Goal: Information Seeking & Learning: Learn about a topic

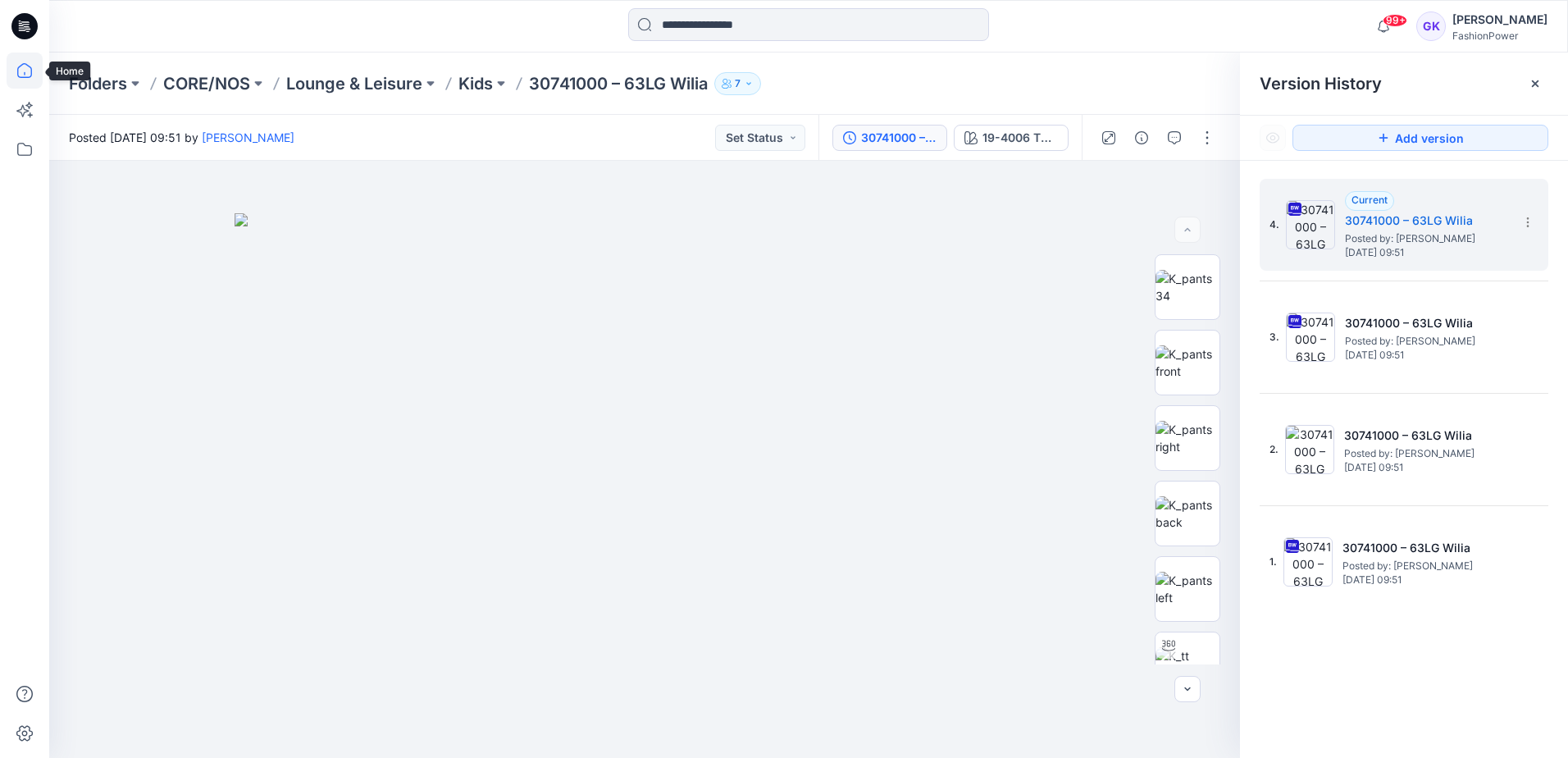
click at [27, 75] on icon at bounding box center [25, 70] width 36 height 36
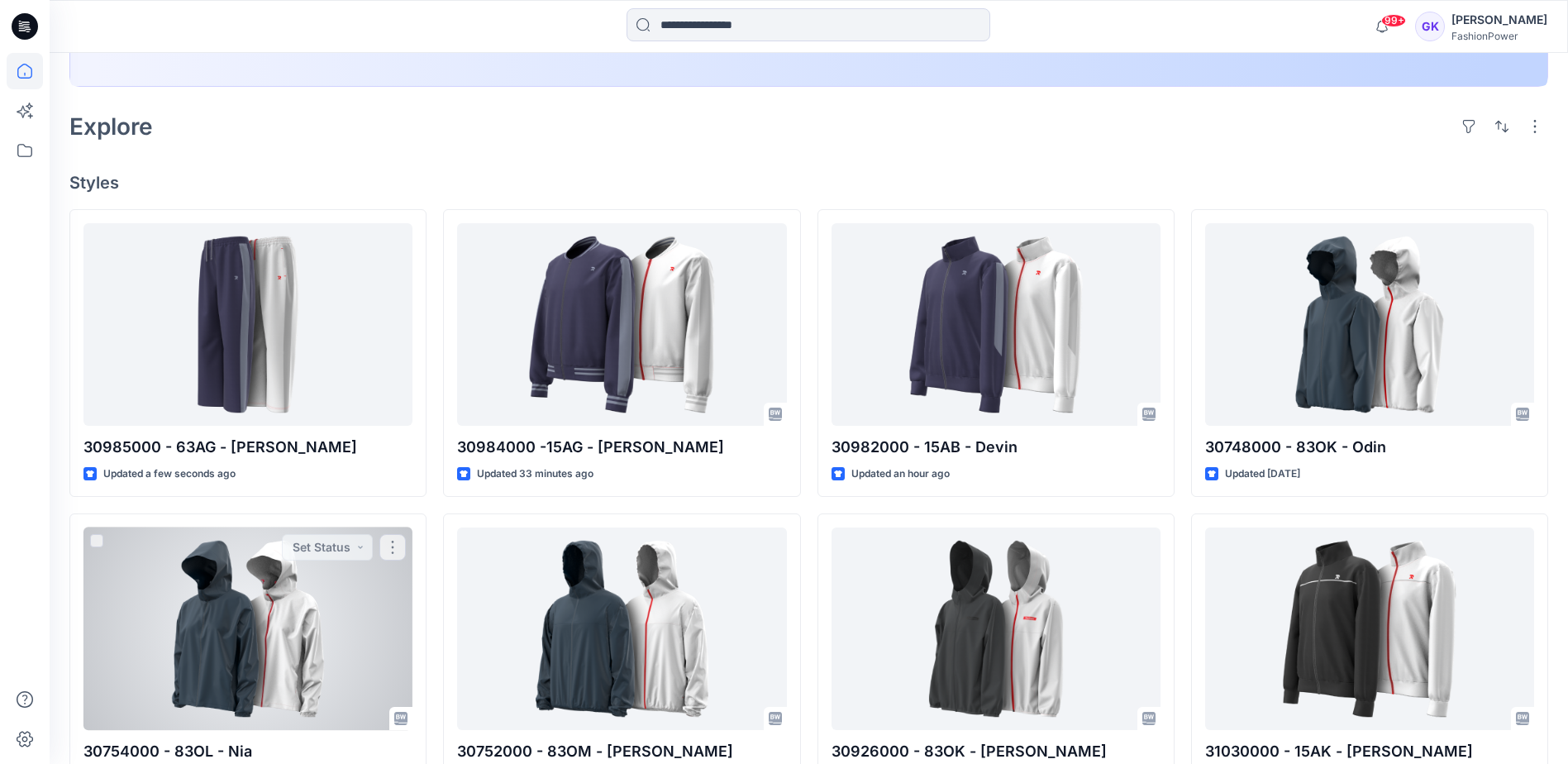
scroll to position [413, 0]
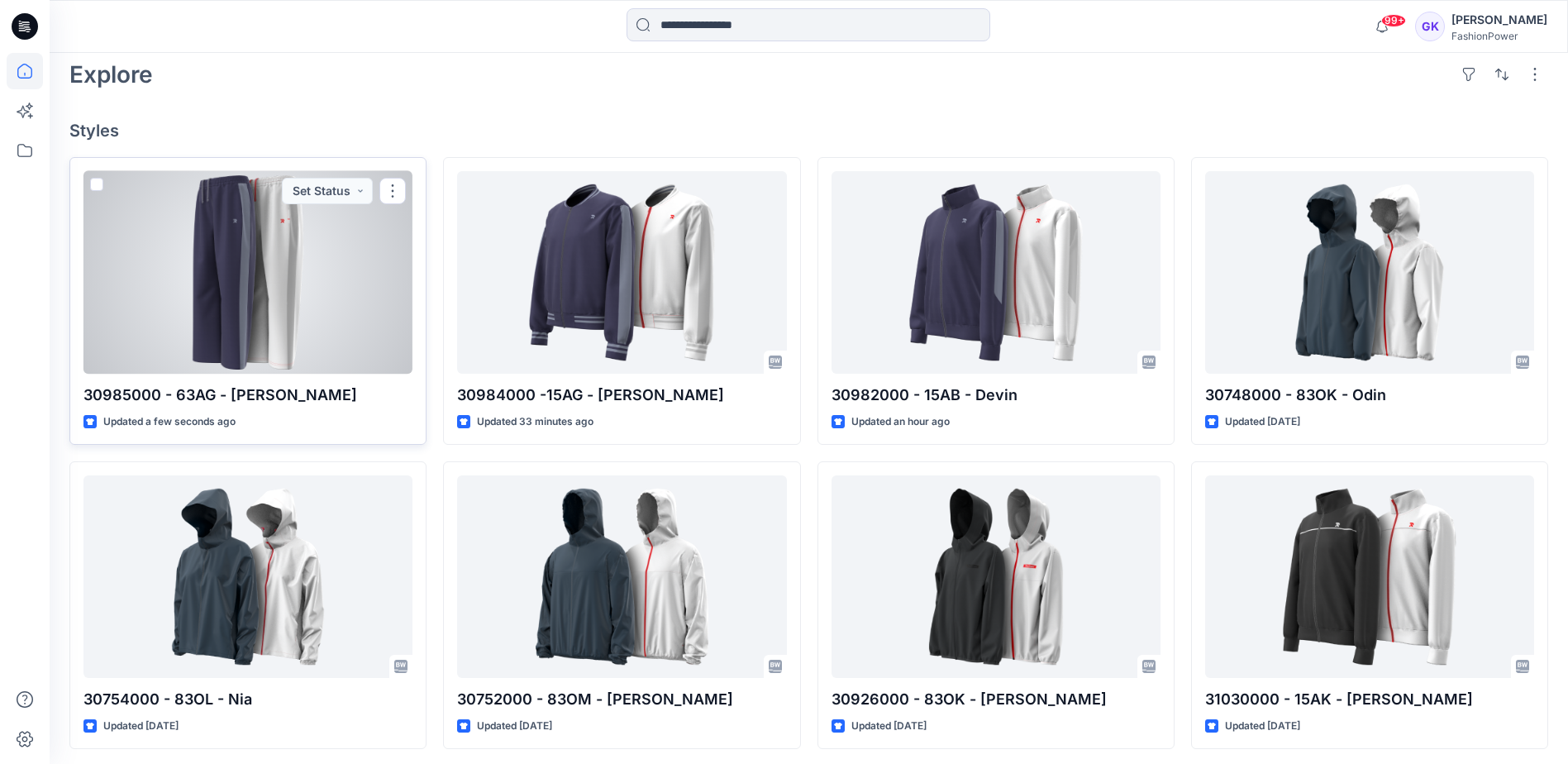
click at [310, 323] on div at bounding box center [248, 272] width 329 height 203
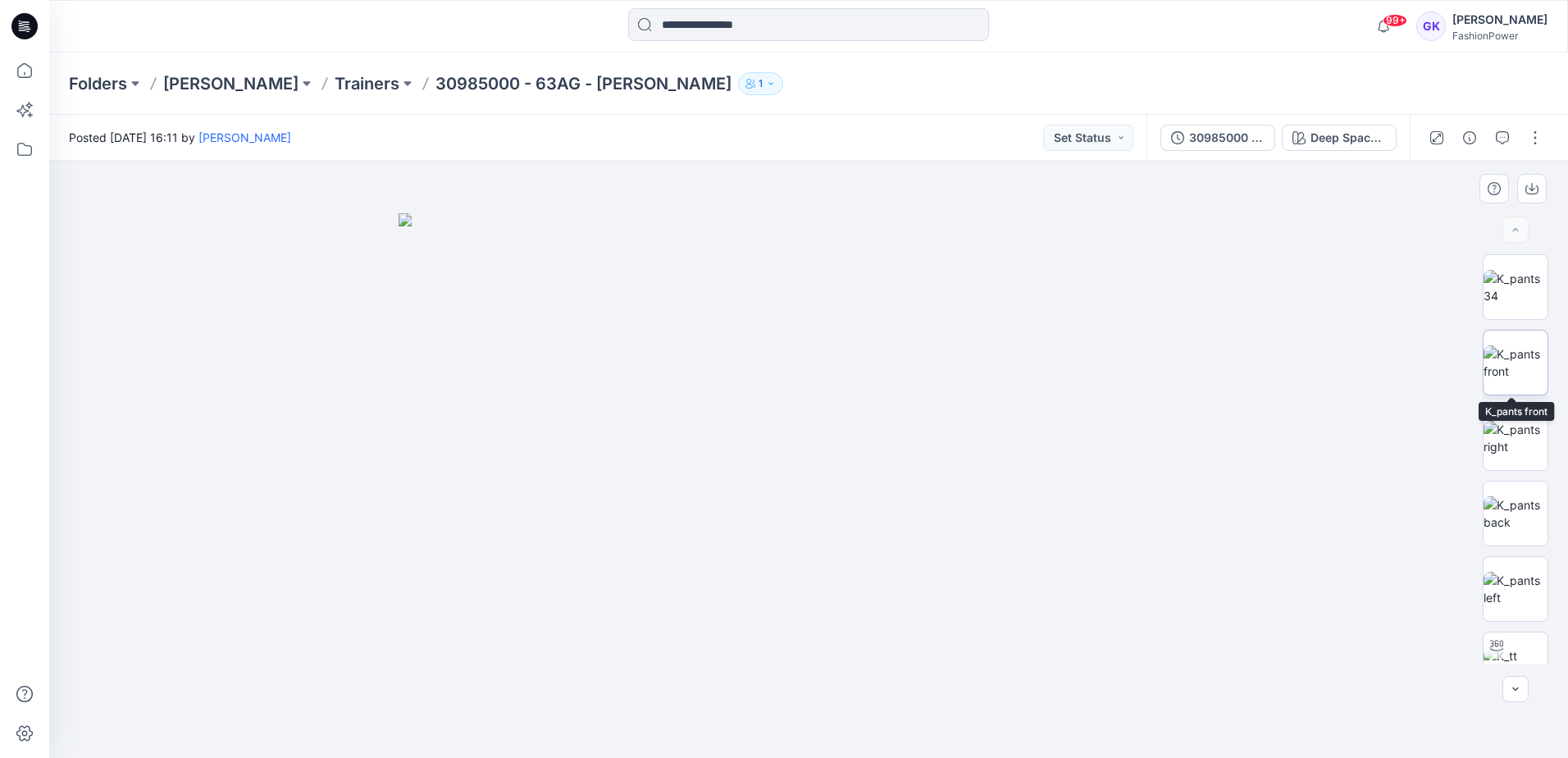
click at [1506, 364] on img at bounding box center [1515, 363] width 64 height 35
click at [1536, 180] on button "button" at bounding box center [1532, 189] width 30 height 30
click at [1521, 520] on img at bounding box center [1515, 514] width 64 height 35
click at [1539, 186] on button "button" at bounding box center [1532, 189] width 30 height 30
click at [1513, 596] on img at bounding box center [1515, 589] width 64 height 35
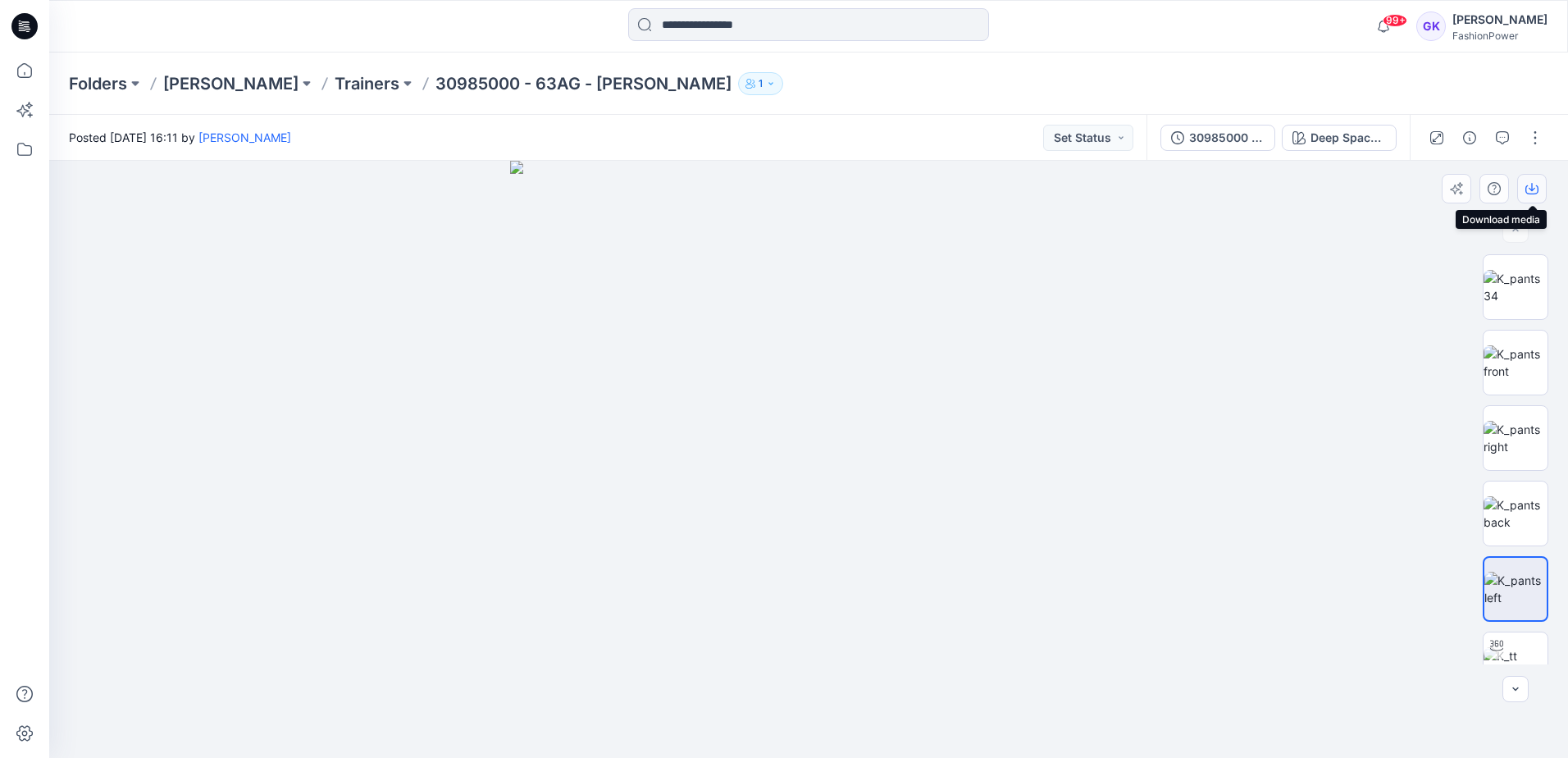
click at [1539, 187] on button "button" at bounding box center [1532, 189] width 30 height 30
click at [1118, 326] on div at bounding box center [808, 459] width 1519 height 597
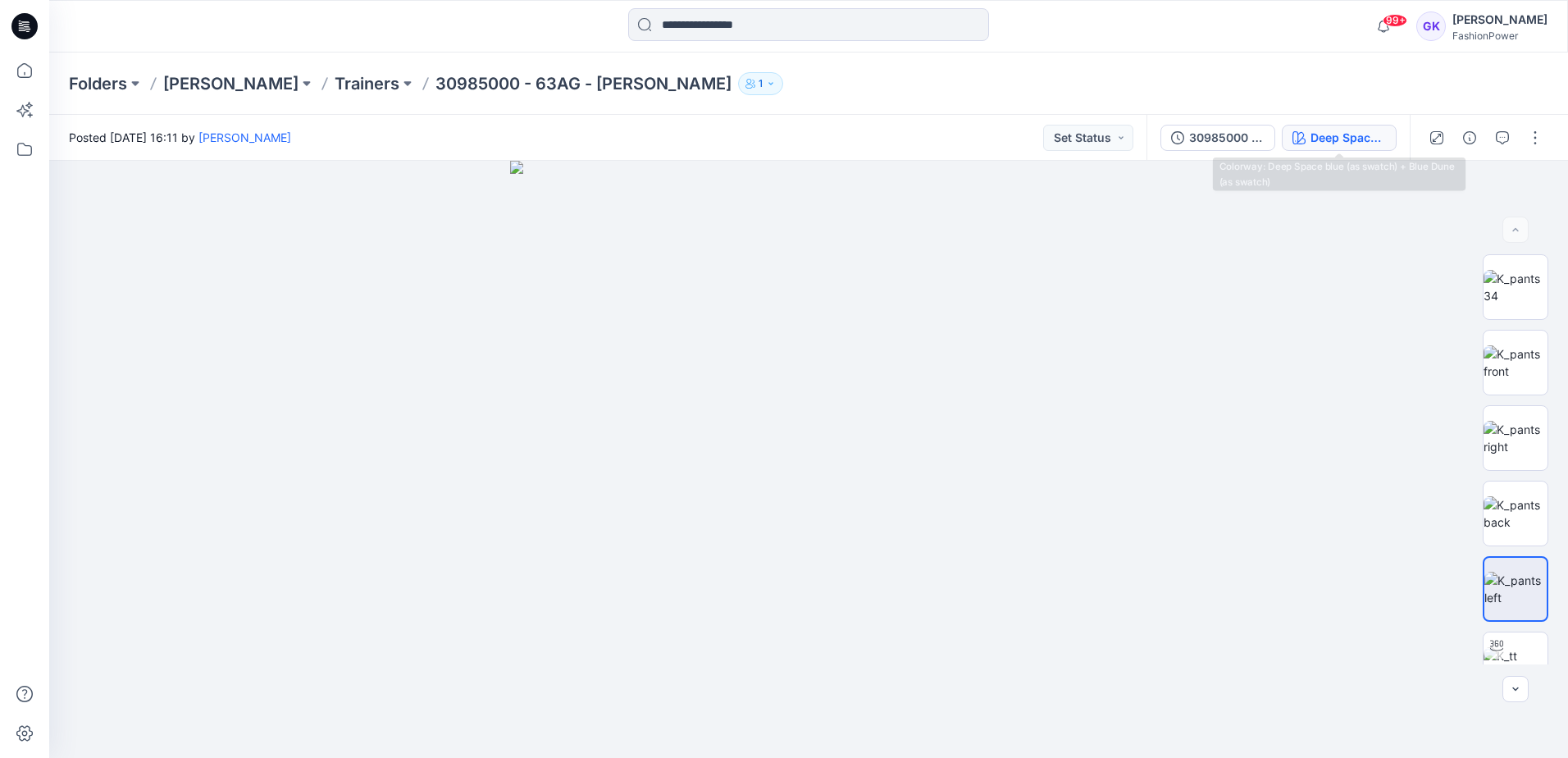
click at [1331, 133] on div "Deep Space blue (as swatch) + Blue Dune (as swatch)" at bounding box center [1348, 138] width 75 height 18
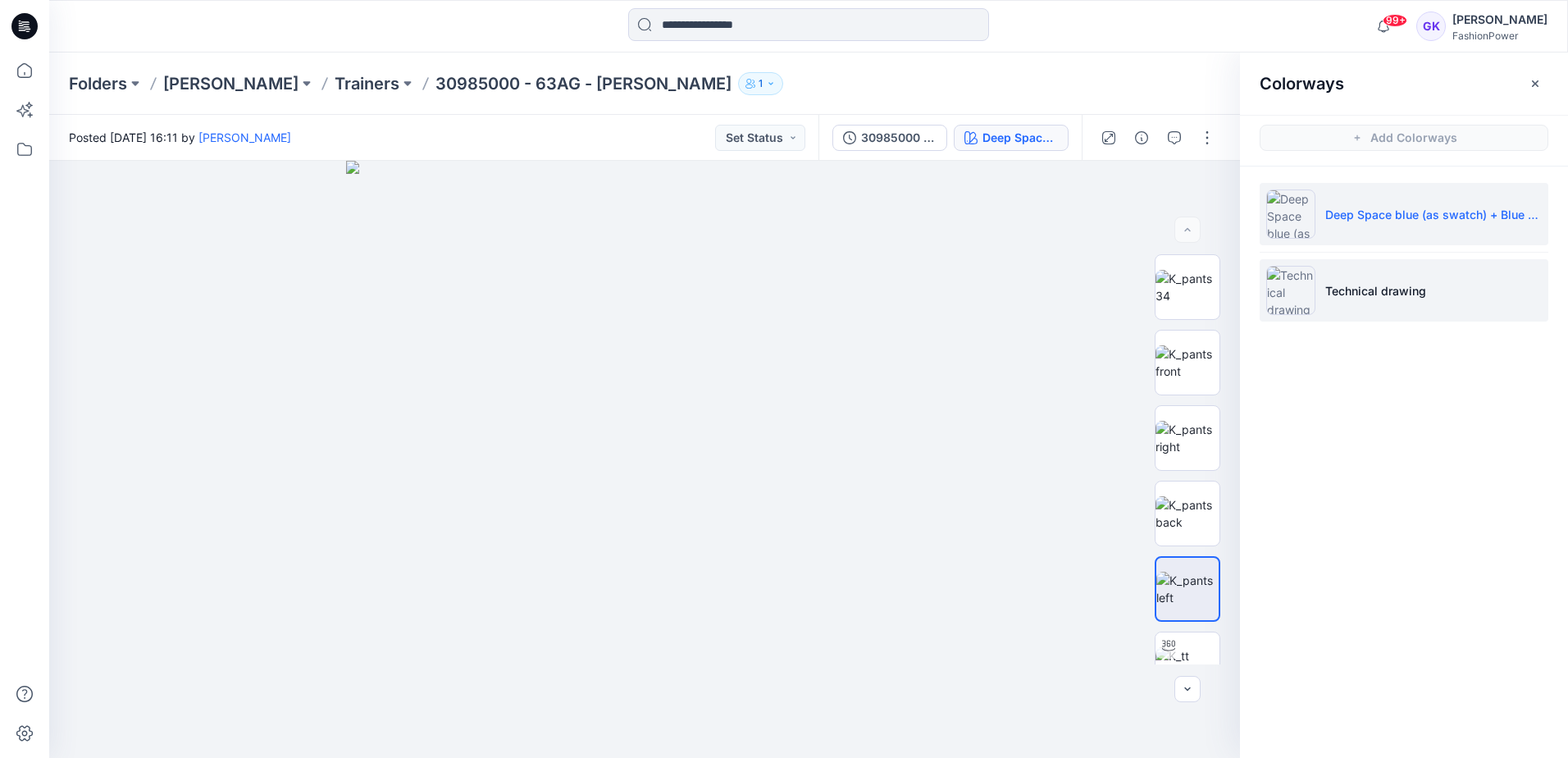
click at [1406, 272] on li "Technical drawing" at bounding box center [1404, 290] width 289 height 62
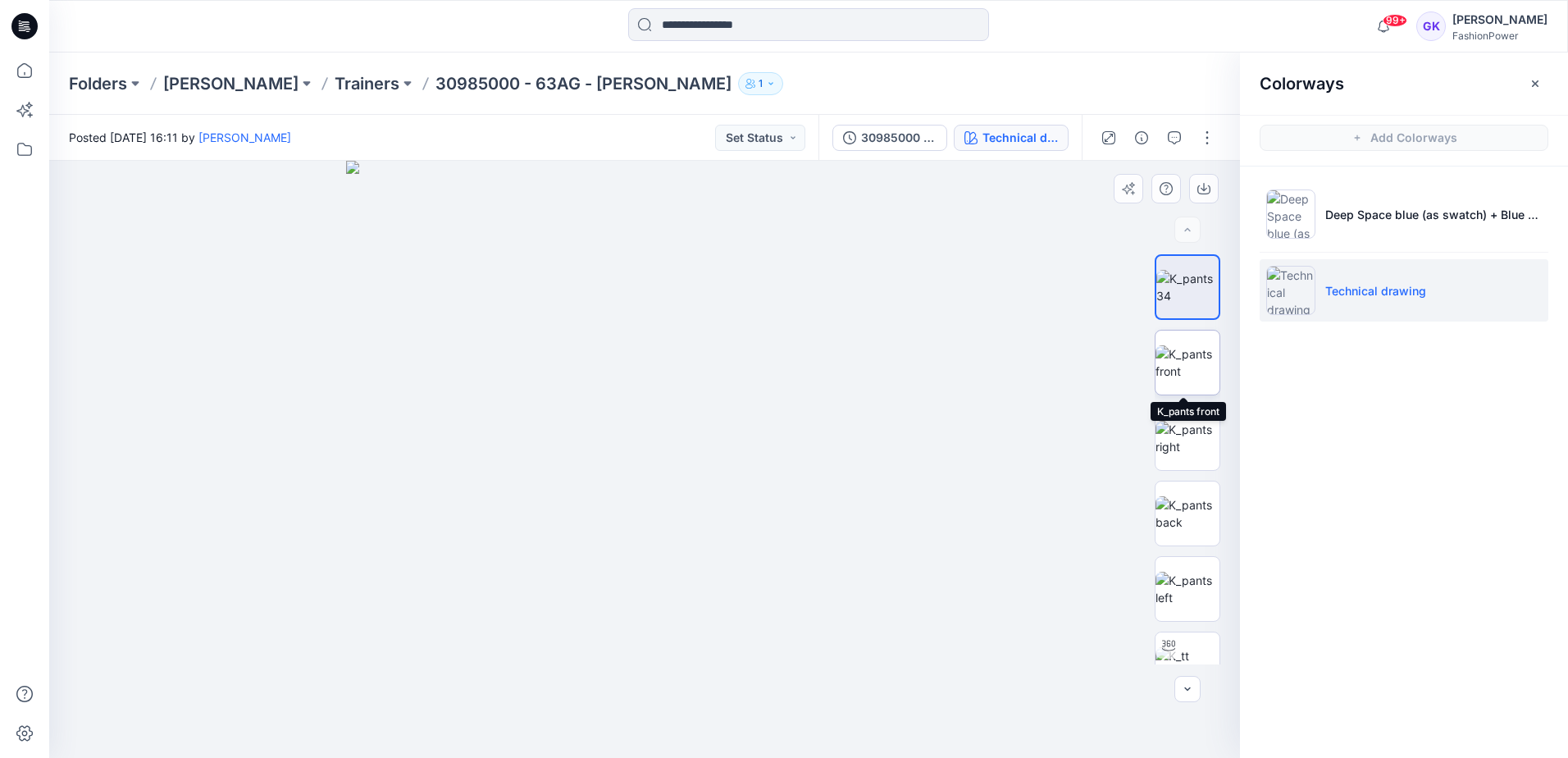
click at [1181, 348] on img at bounding box center [1187, 363] width 64 height 35
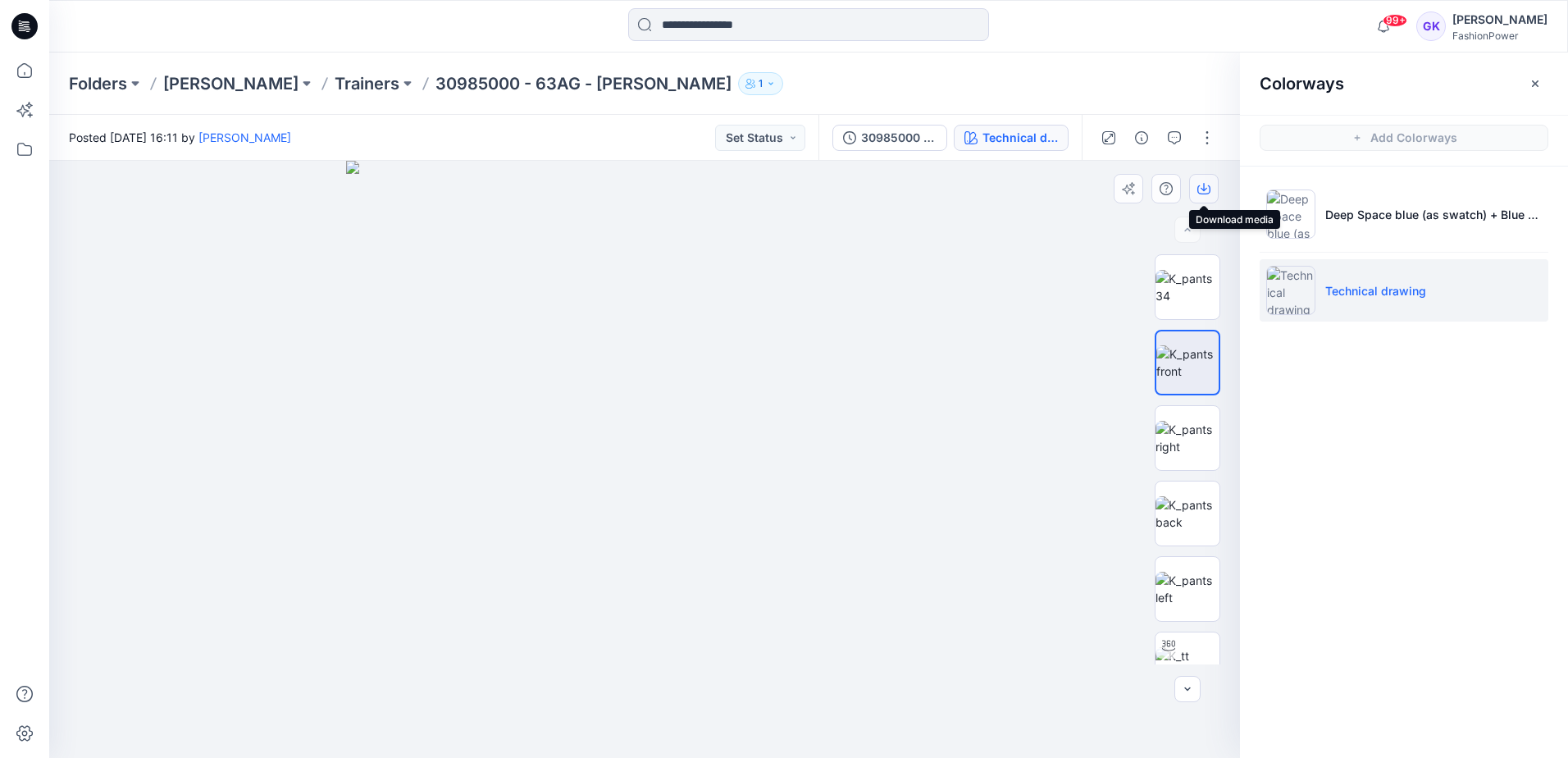
click at [1197, 186] on icon "button" at bounding box center [1204, 189] width 13 height 13
click at [1194, 512] on img at bounding box center [1187, 514] width 64 height 35
click at [1202, 185] on icon "button" at bounding box center [1204, 189] width 13 height 13
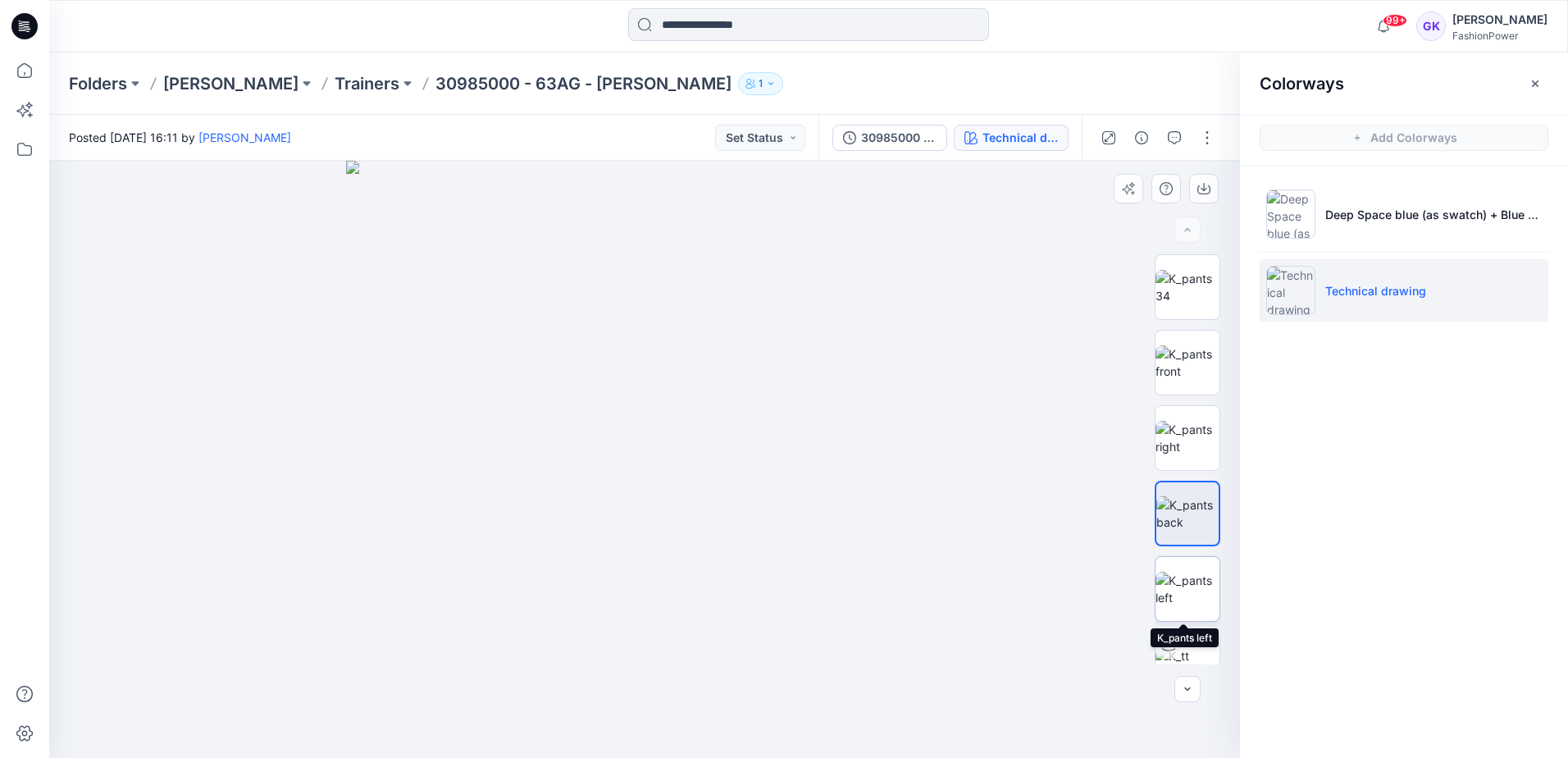
click at [1184, 586] on img at bounding box center [1187, 589] width 64 height 35
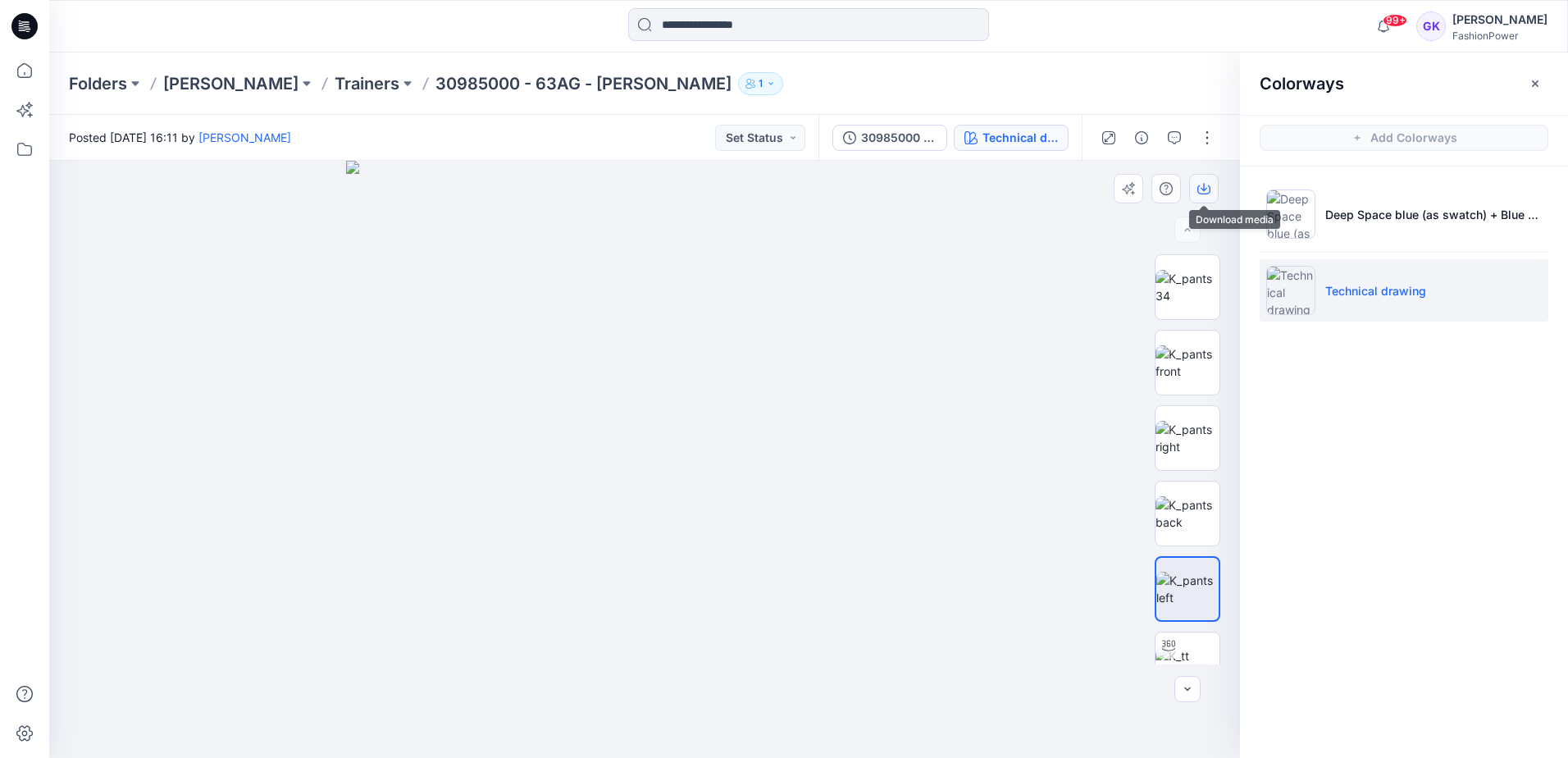
click at [1207, 186] on icon "button" at bounding box center [1204, 189] width 13 height 13
click at [334, 89] on p "Trainers" at bounding box center [367, 84] width 65 height 23
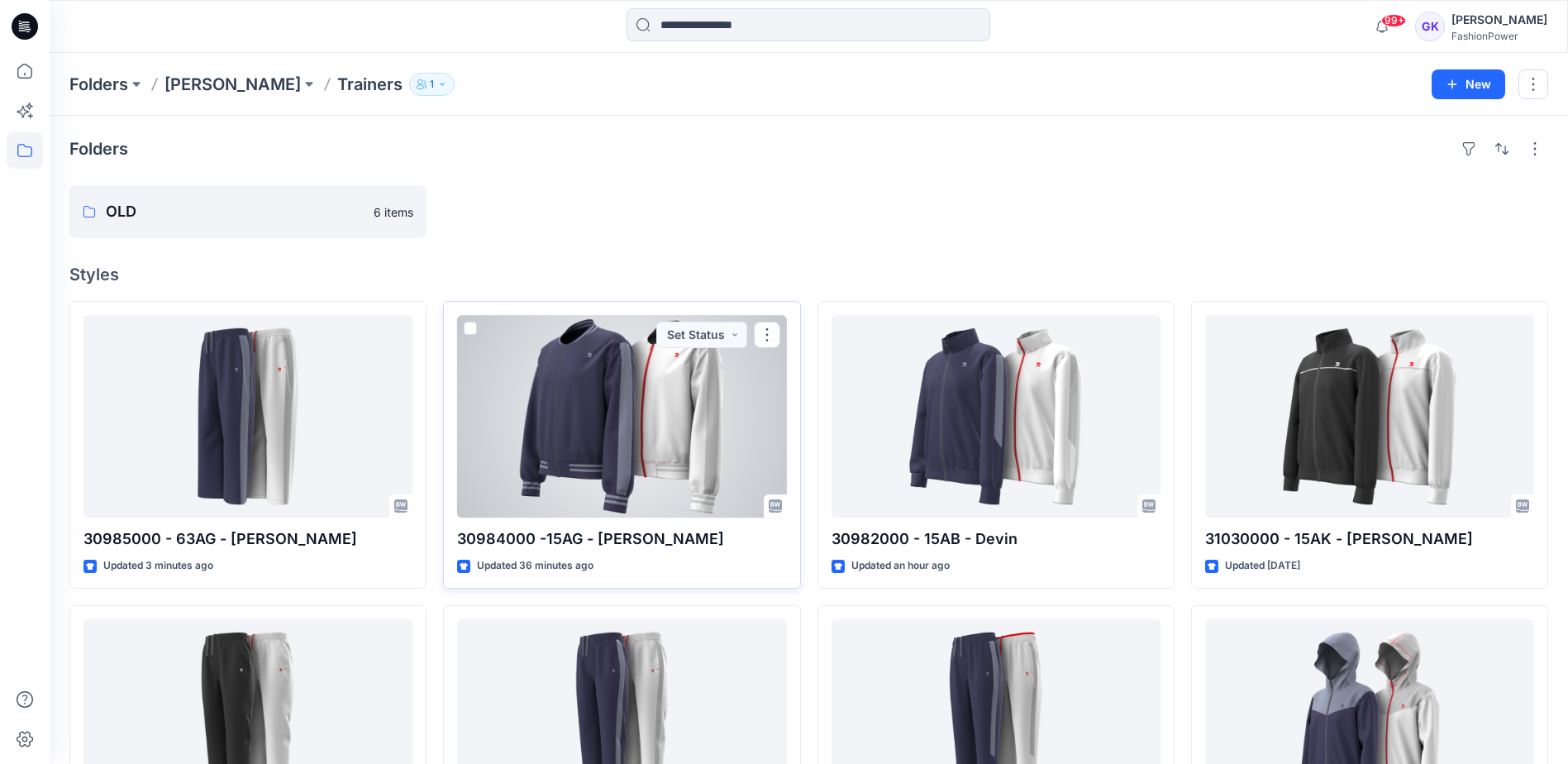
click at [667, 436] on div at bounding box center [622, 416] width 329 height 203
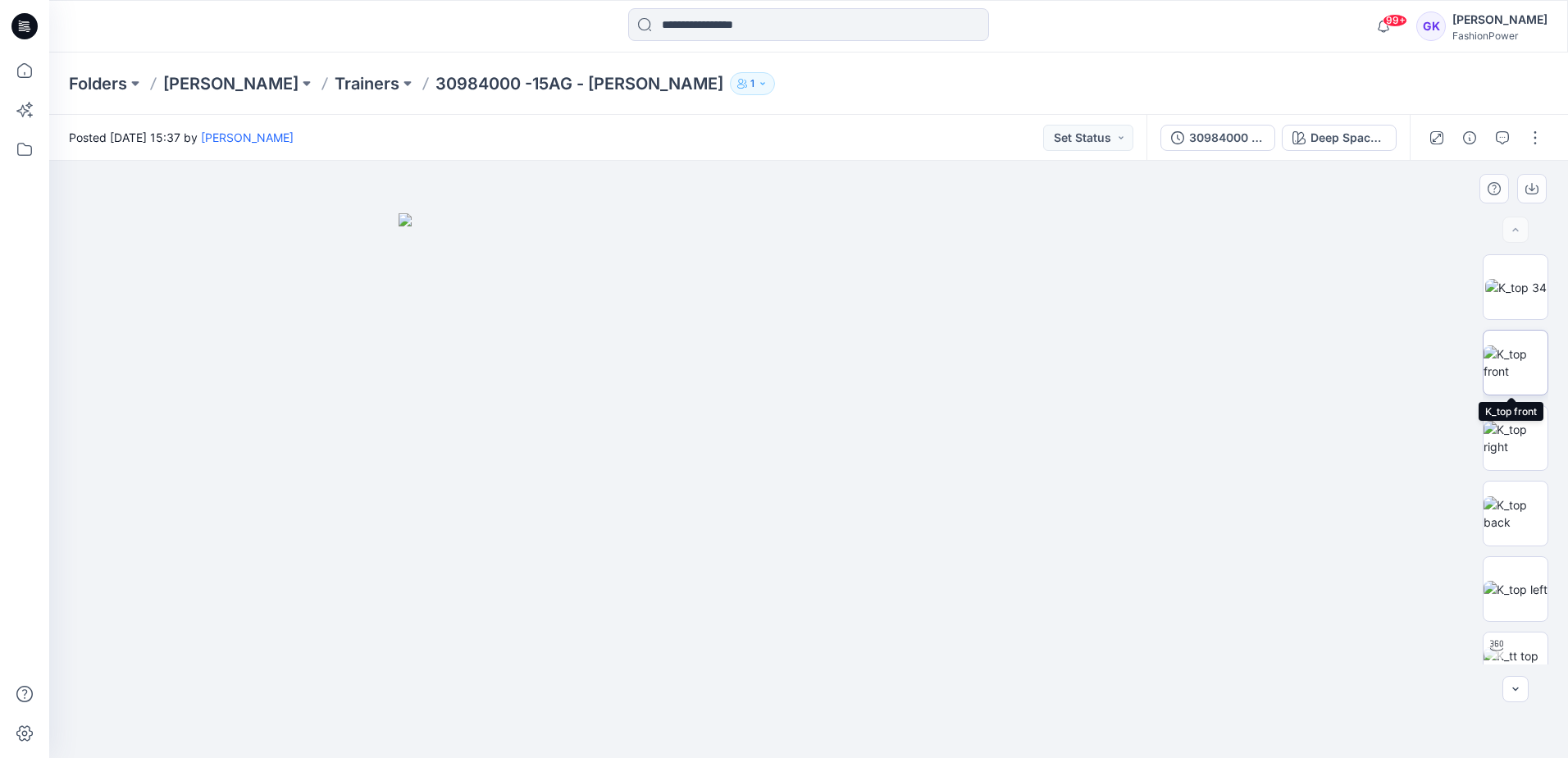
click at [1503, 357] on img at bounding box center [1515, 363] width 64 height 35
click at [1537, 186] on icon "button" at bounding box center [1532, 190] width 13 height 9
drag, startPoint x: 1530, startPoint y: 508, endPoint x: 1546, endPoint y: 487, distance: 26.4
click at [1530, 508] on img at bounding box center [1515, 514] width 64 height 35
click at [1526, 181] on button "button" at bounding box center [1532, 189] width 30 height 30
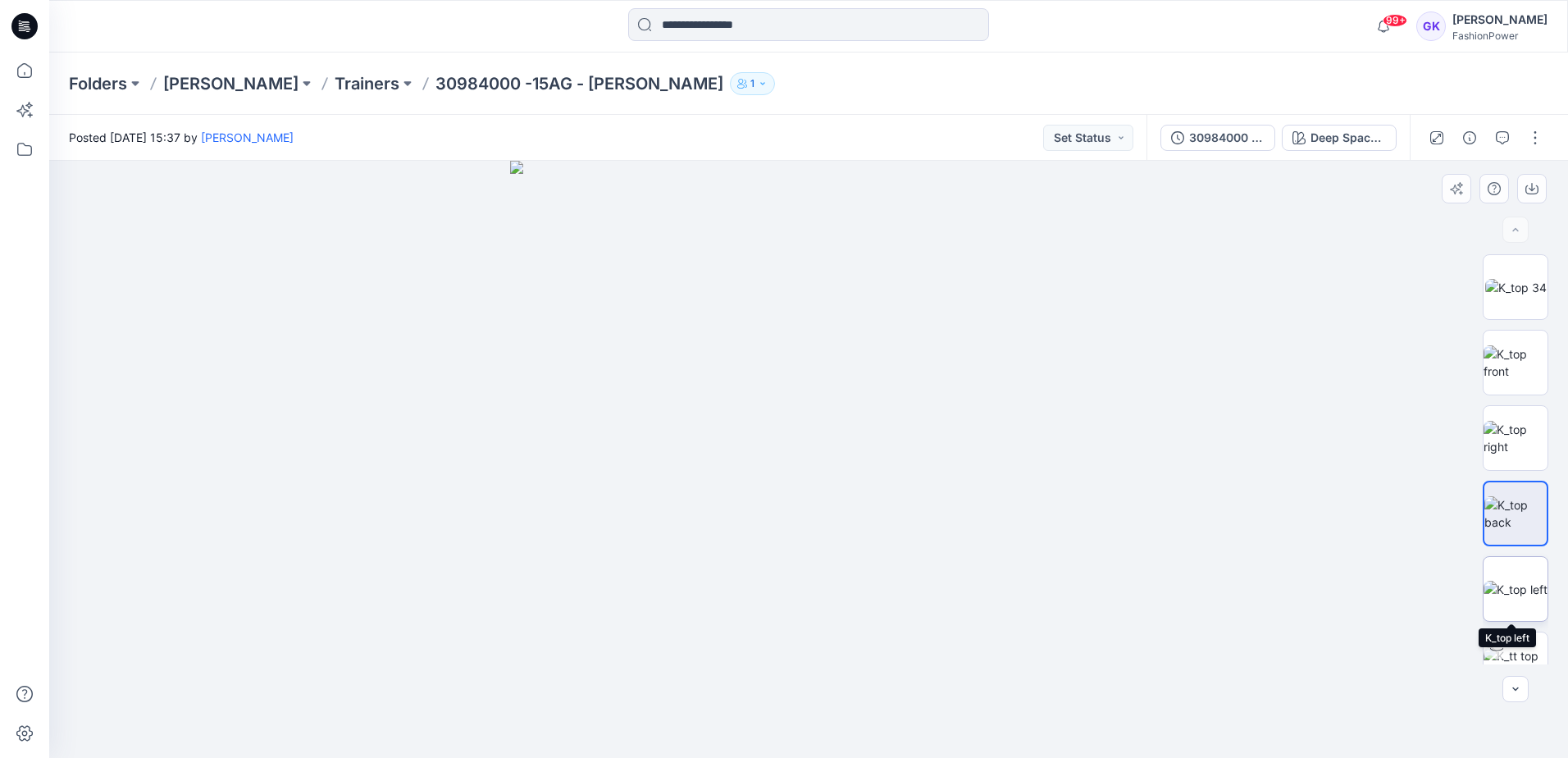
click at [1508, 581] on img at bounding box center [1515, 589] width 64 height 17
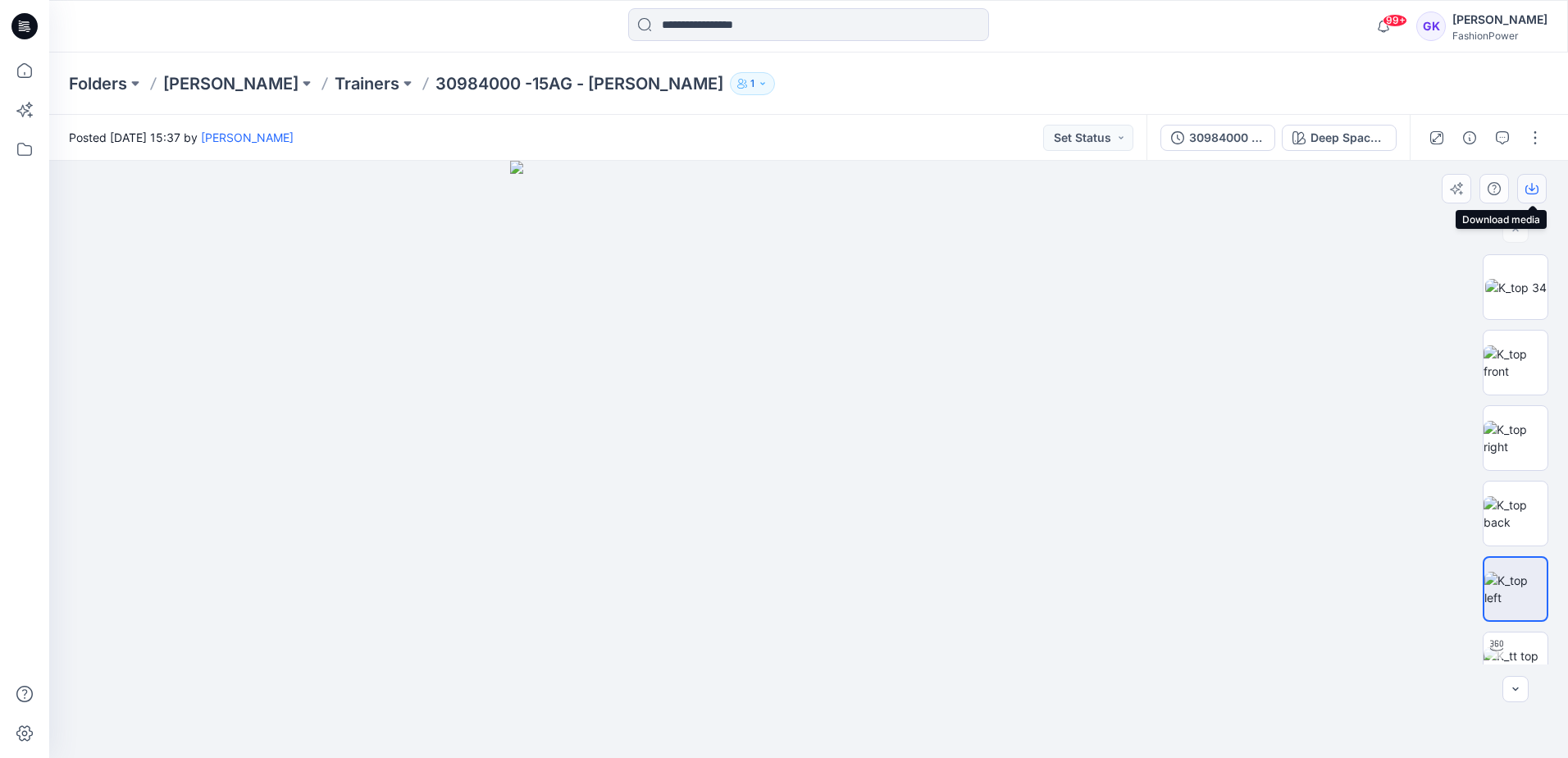
click at [1524, 187] on button "button" at bounding box center [1532, 189] width 30 height 30
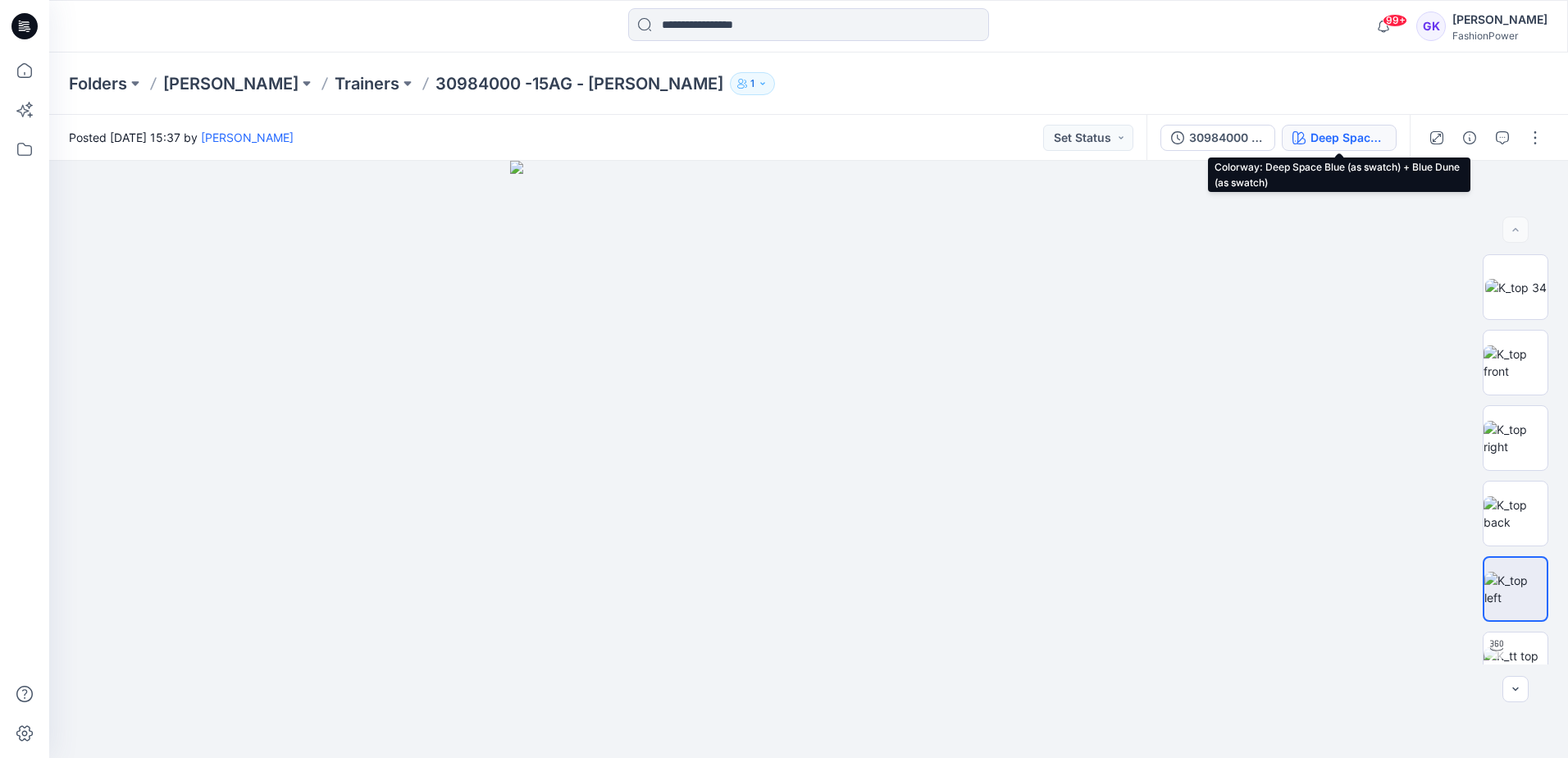
click at [1332, 132] on div "Deep Space Blue (as swatch) + Blue Dune (as swatch)" at bounding box center [1348, 138] width 75 height 18
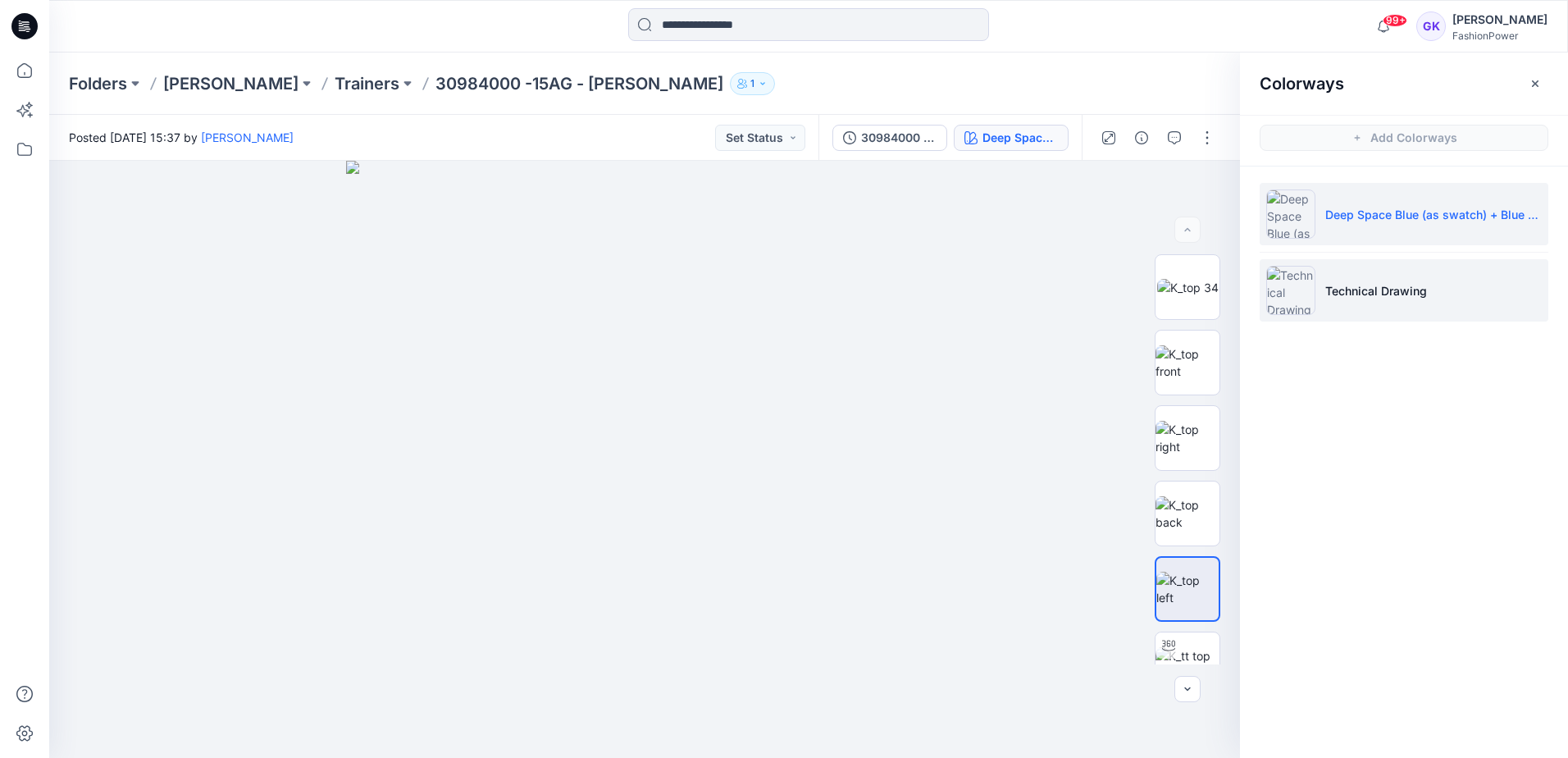
click at [1365, 302] on li "Technical Drawing" at bounding box center [1404, 290] width 289 height 62
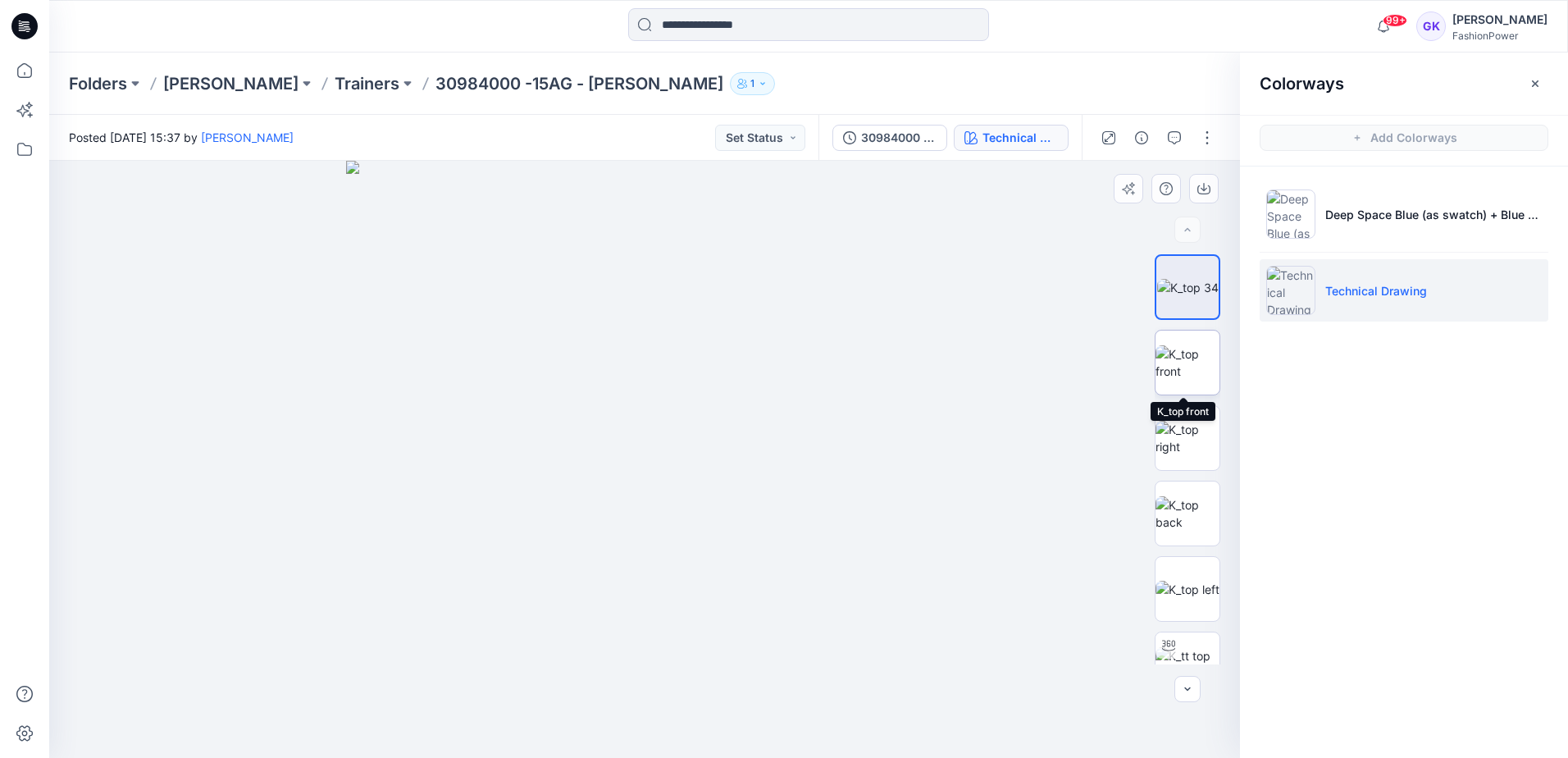
click at [1176, 357] on img at bounding box center [1187, 363] width 64 height 35
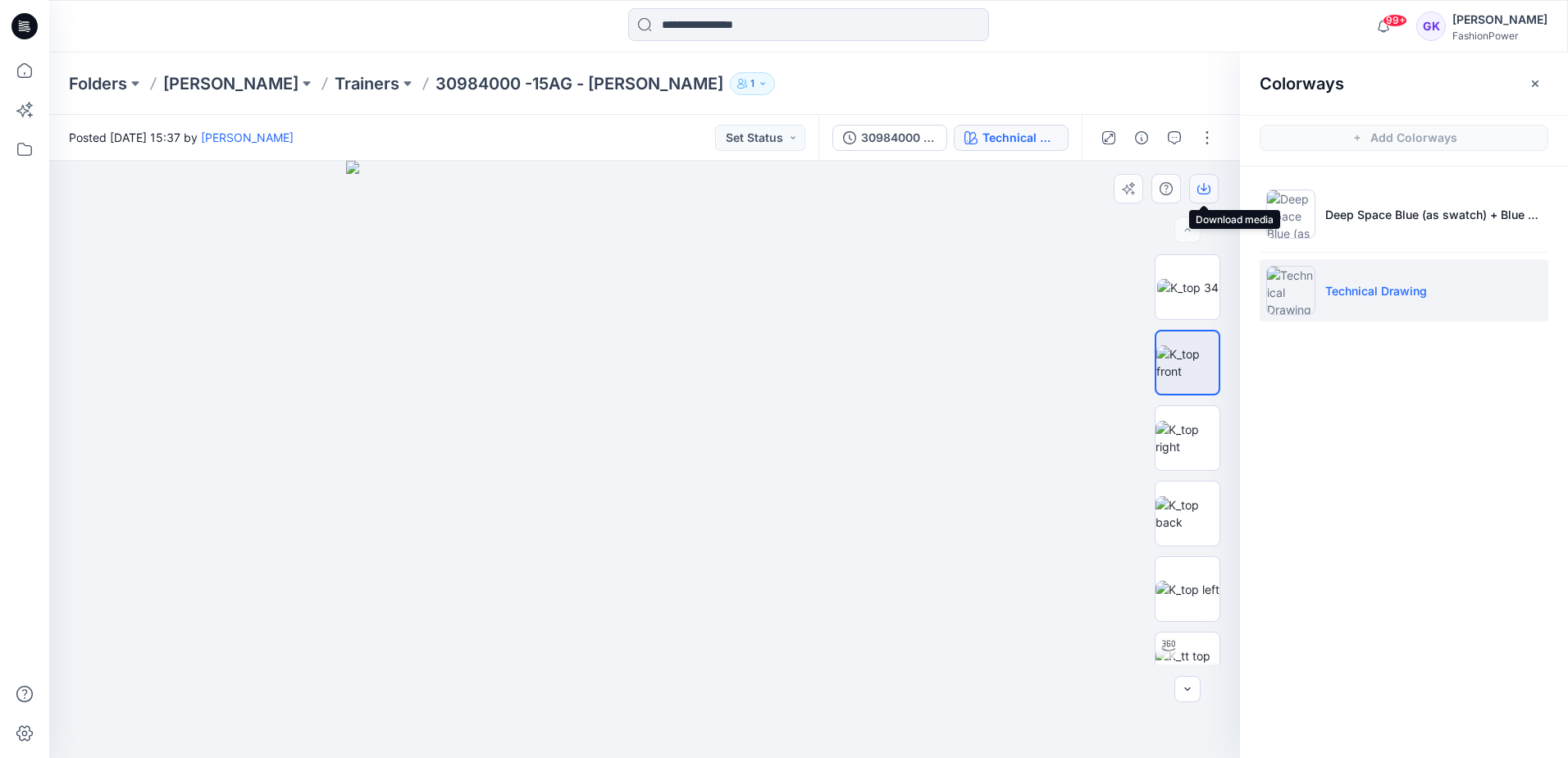
click at [1203, 187] on icon "button" at bounding box center [1204, 189] width 13 height 13
click at [1186, 511] on img at bounding box center [1187, 514] width 64 height 35
click at [1204, 193] on icon "button" at bounding box center [1204, 189] width 13 height 13
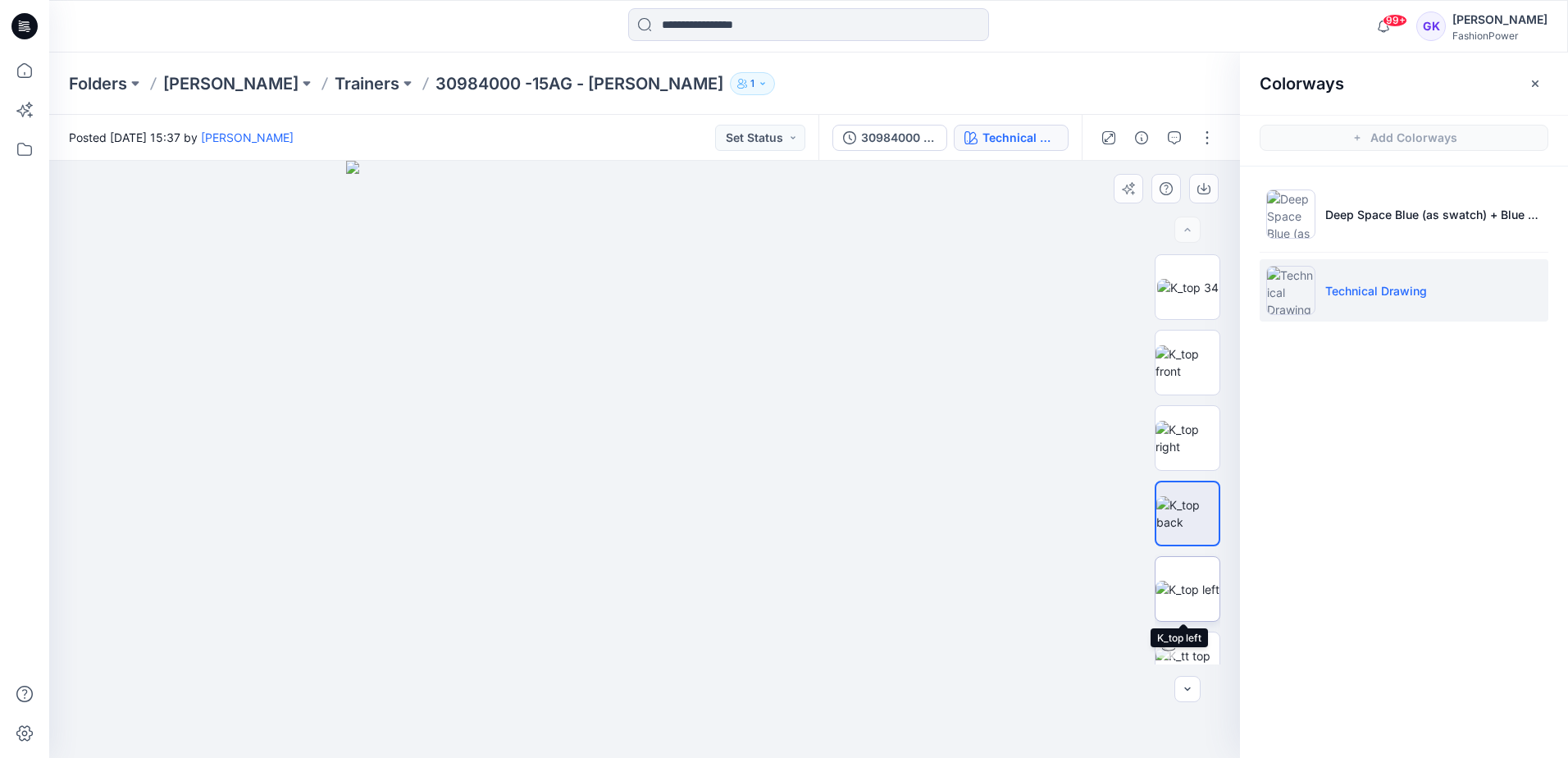
click at [1179, 593] on img at bounding box center [1187, 589] width 64 height 17
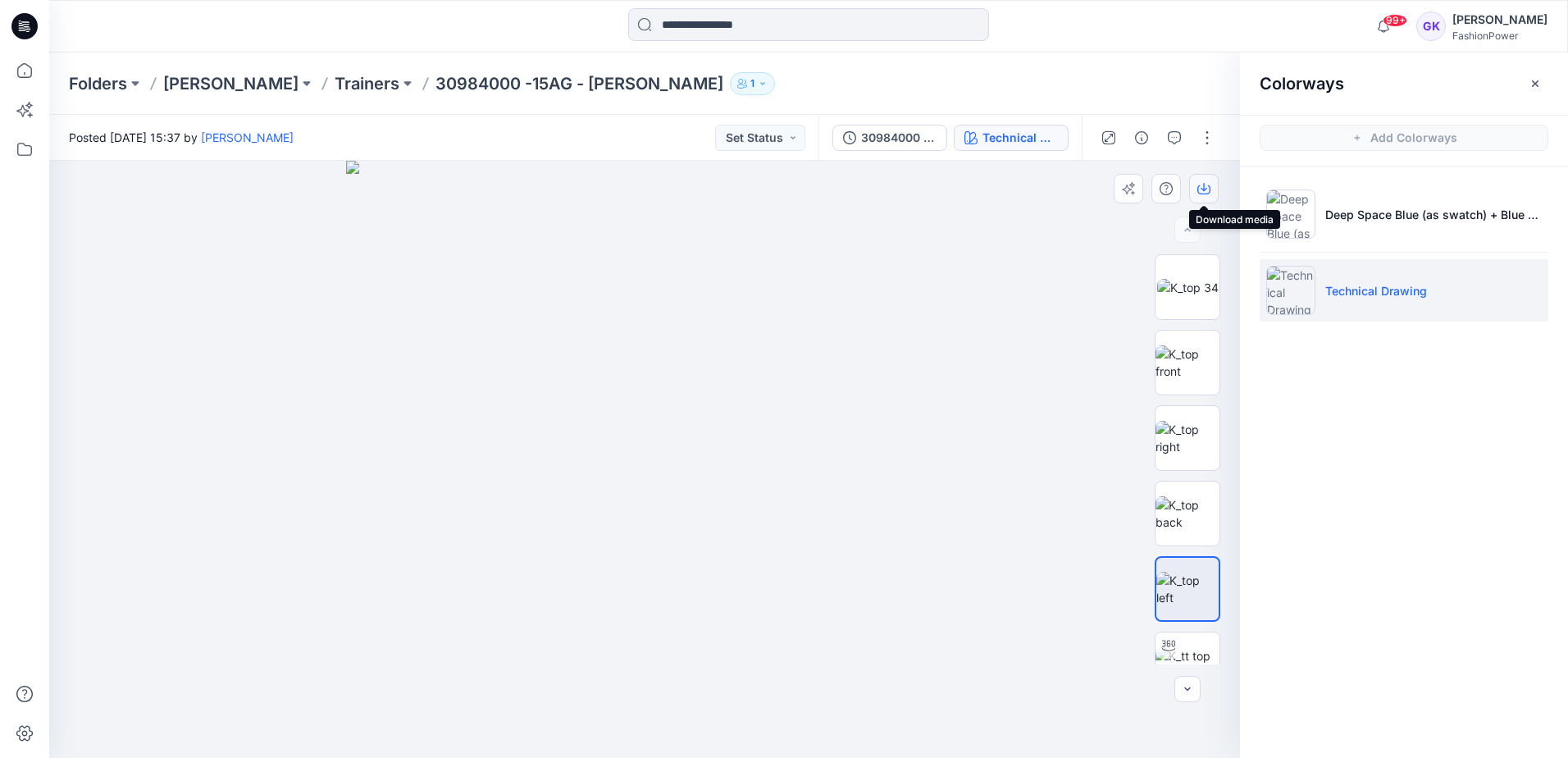
click at [1198, 184] on icon "button" at bounding box center [1204, 189] width 13 height 13
click at [334, 84] on p "Trainers" at bounding box center [367, 84] width 65 height 23
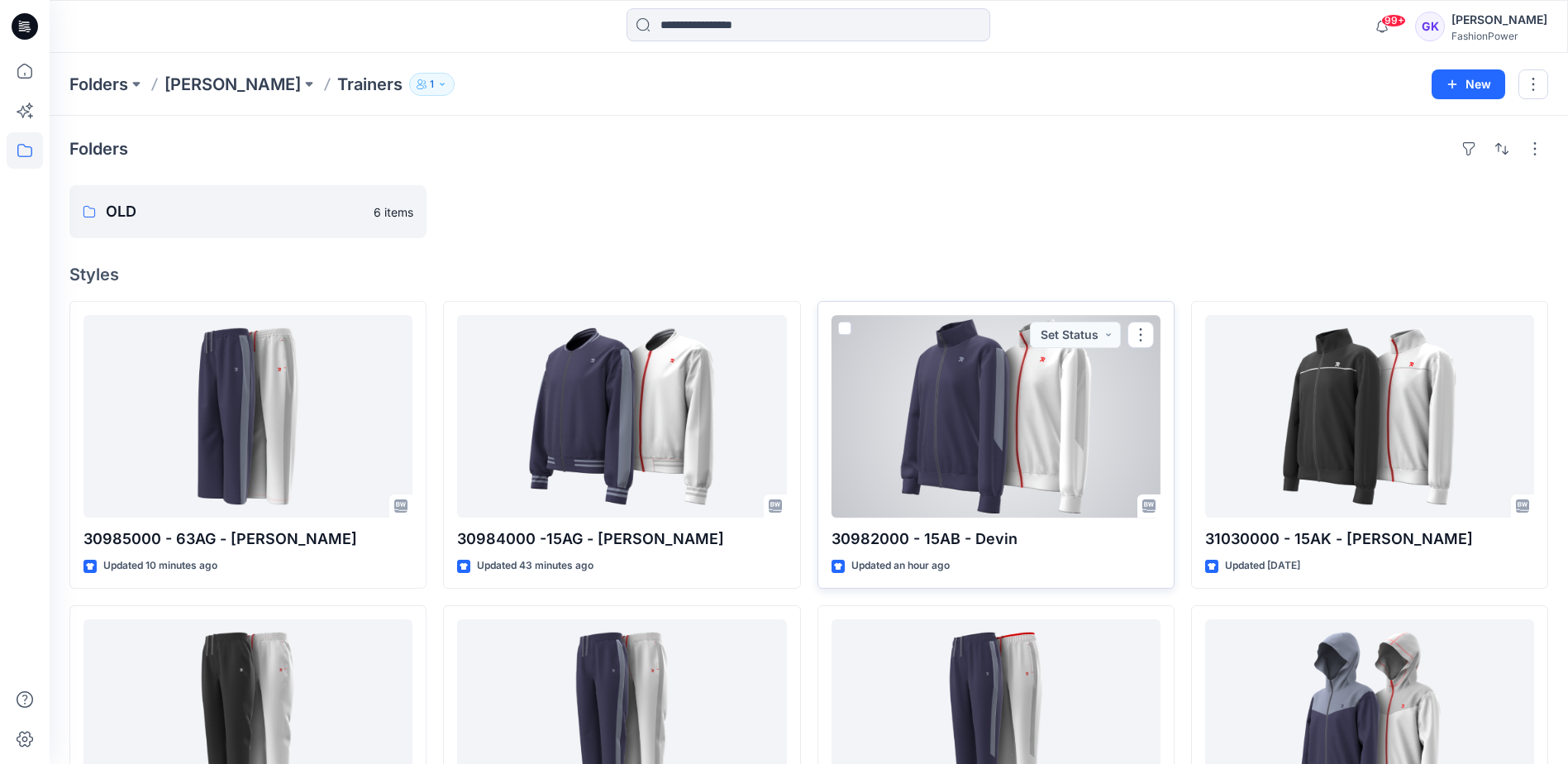
click at [1062, 432] on div at bounding box center [996, 416] width 329 height 203
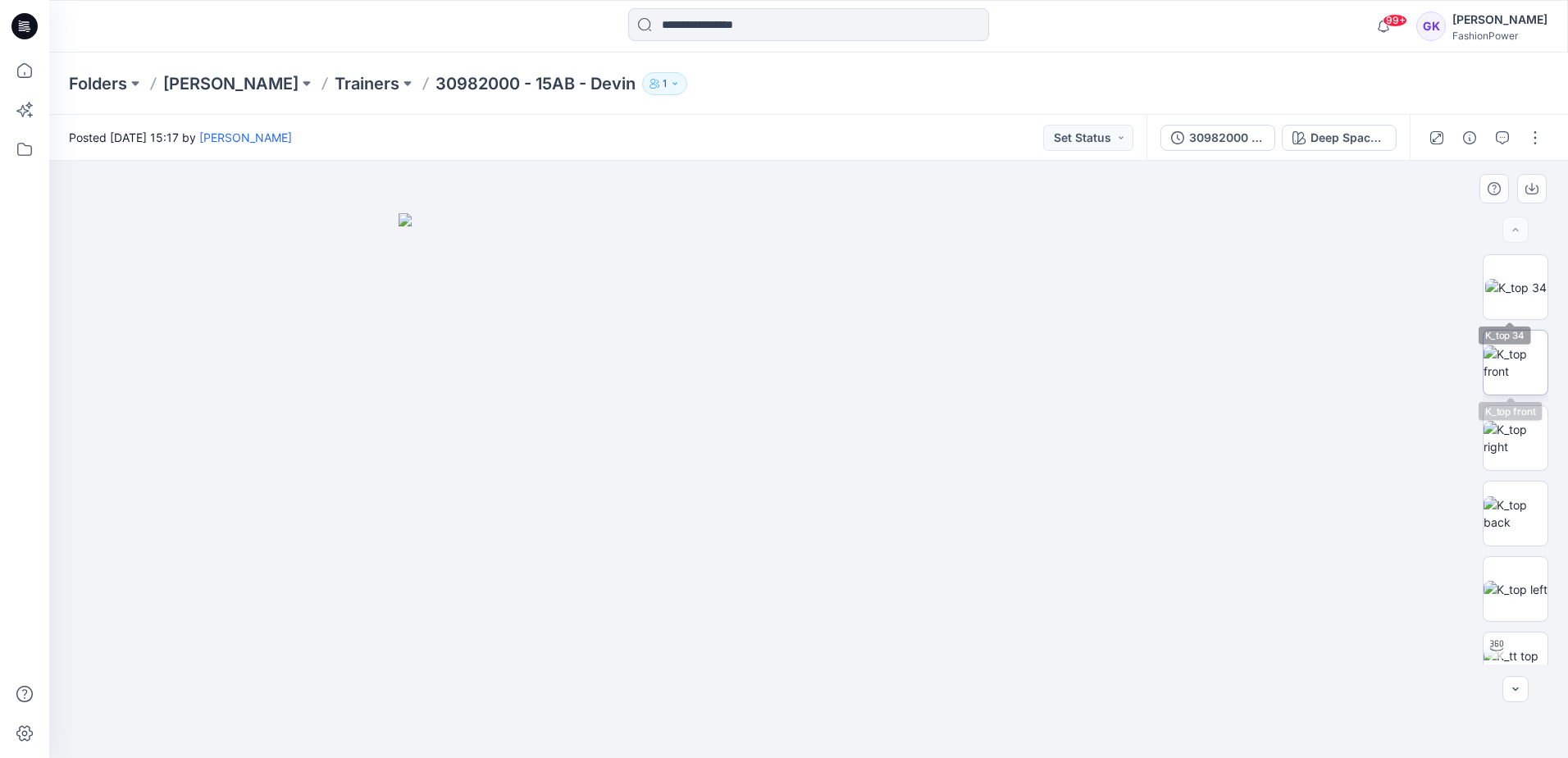
click at [1511, 348] on img at bounding box center [1515, 363] width 64 height 35
click at [1534, 190] on icon "button" at bounding box center [1532, 187] width 7 height 8
click at [1515, 511] on img at bounding box center [1515, 514] width 64 height 35
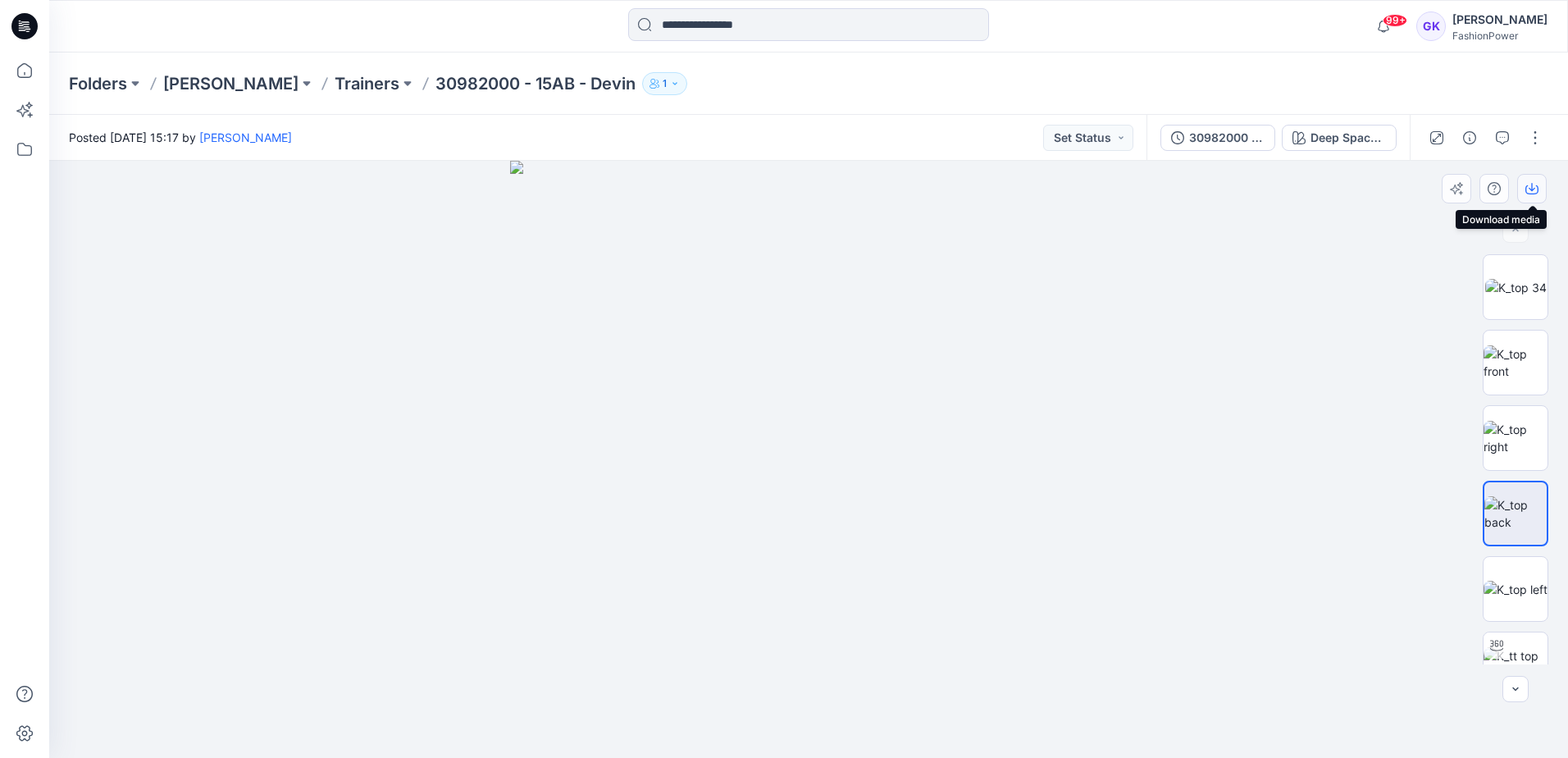
click at [1537, 186] on icon "button" at bounding box center [1532, 190] width 13 height 9
click at [1511, 595] on img at bounding box center [1515, 589] width 64 height 17
click at [1535, 184] on icon "button" at bounding box center [1532, 189] width 13 height 13
drag, startPoint x: 1017, startPoint y: 264, endPoint x: 1052, endPoint y: 251, distance: 37.3
click at [1017, 265] on img at bounding box center [808, 459] width 597 height 597
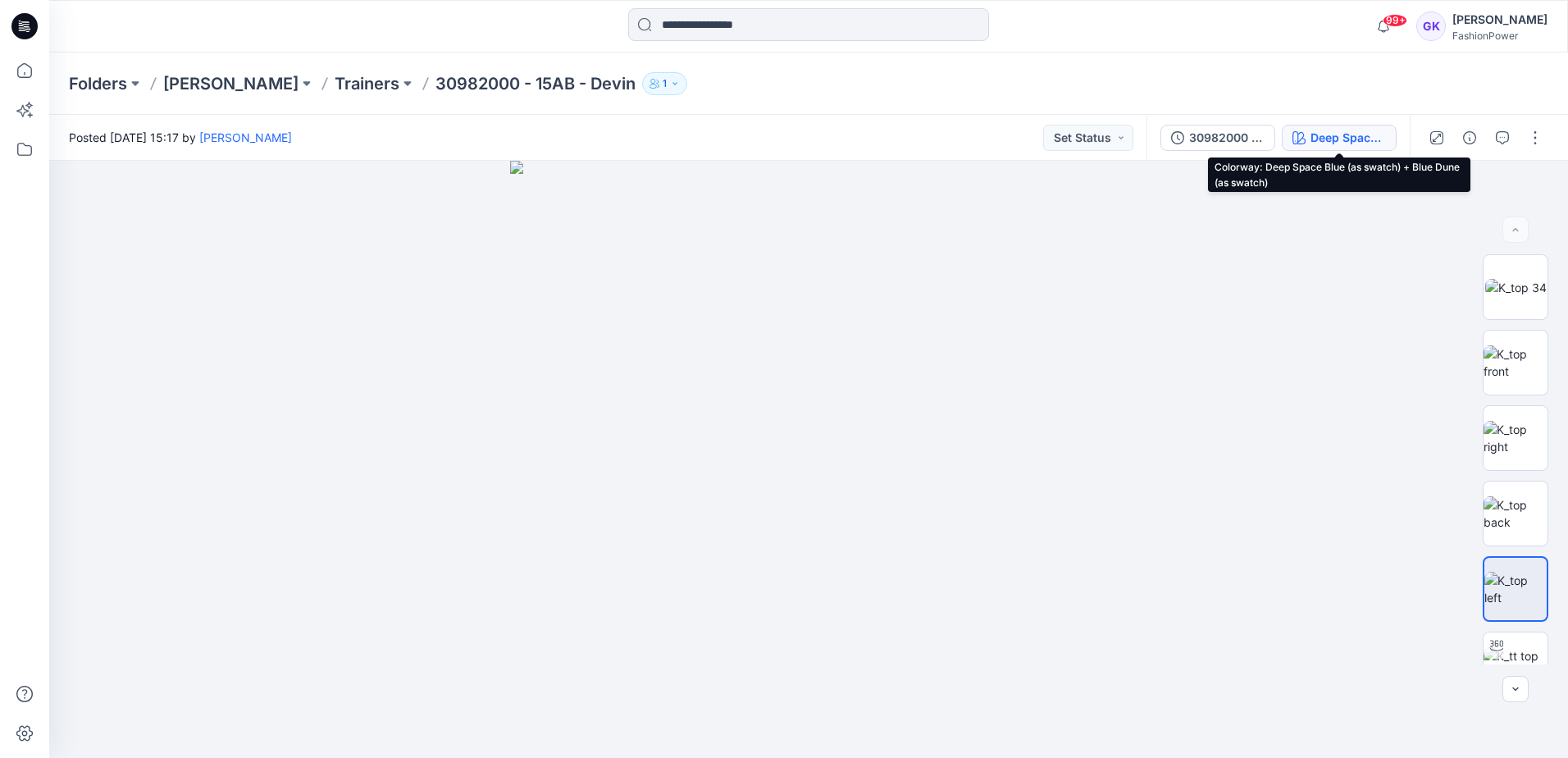
click at [1315, 137] on div "Deep Space Blue (as swatch) + Blue Dune (as swatch)" at bounding box center [1348, 138] width 75 height 18
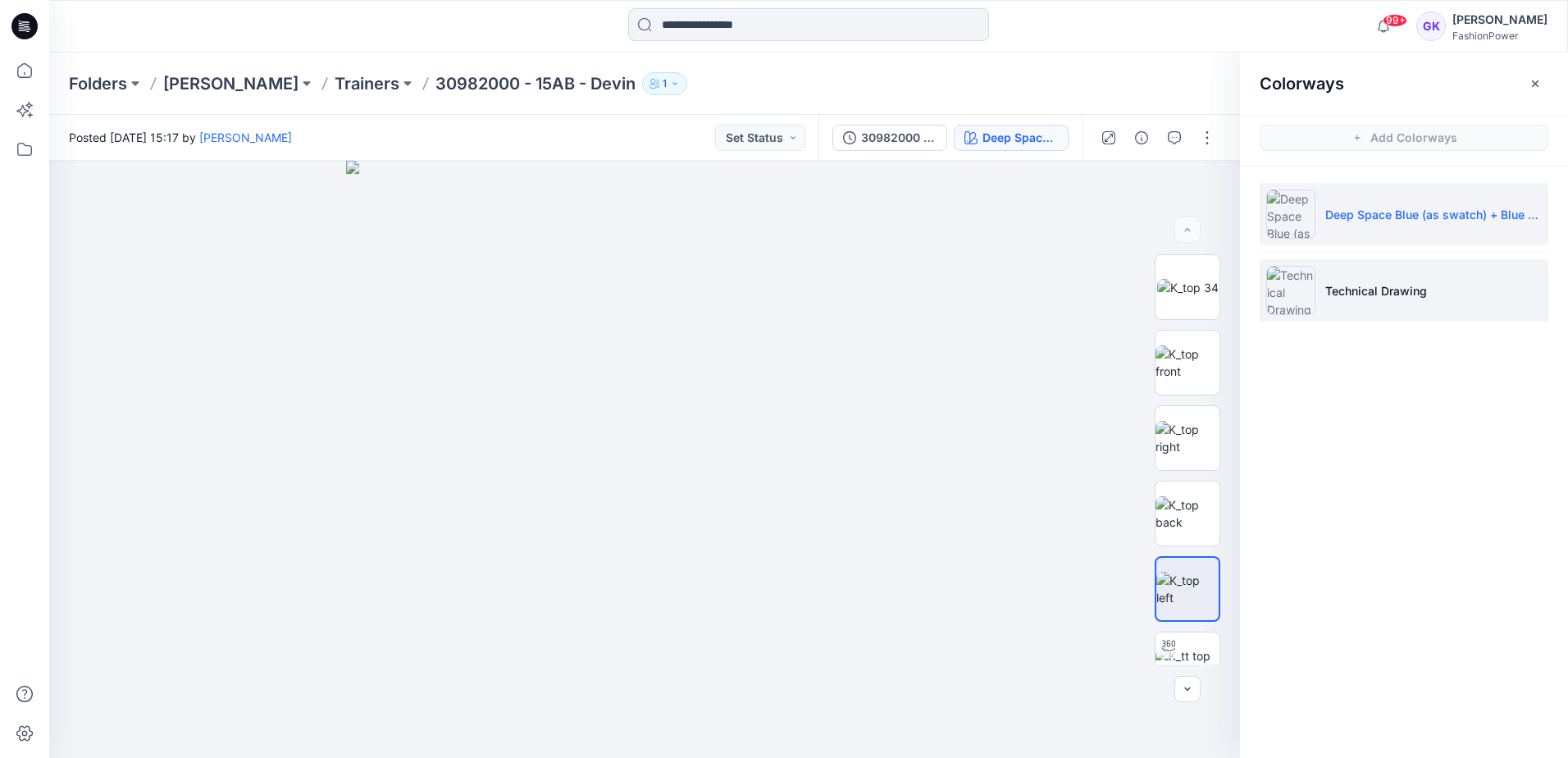
click at [1341, 297] on p "Technical Drawing" at bounding box center [1376, 291] width 102 height 17
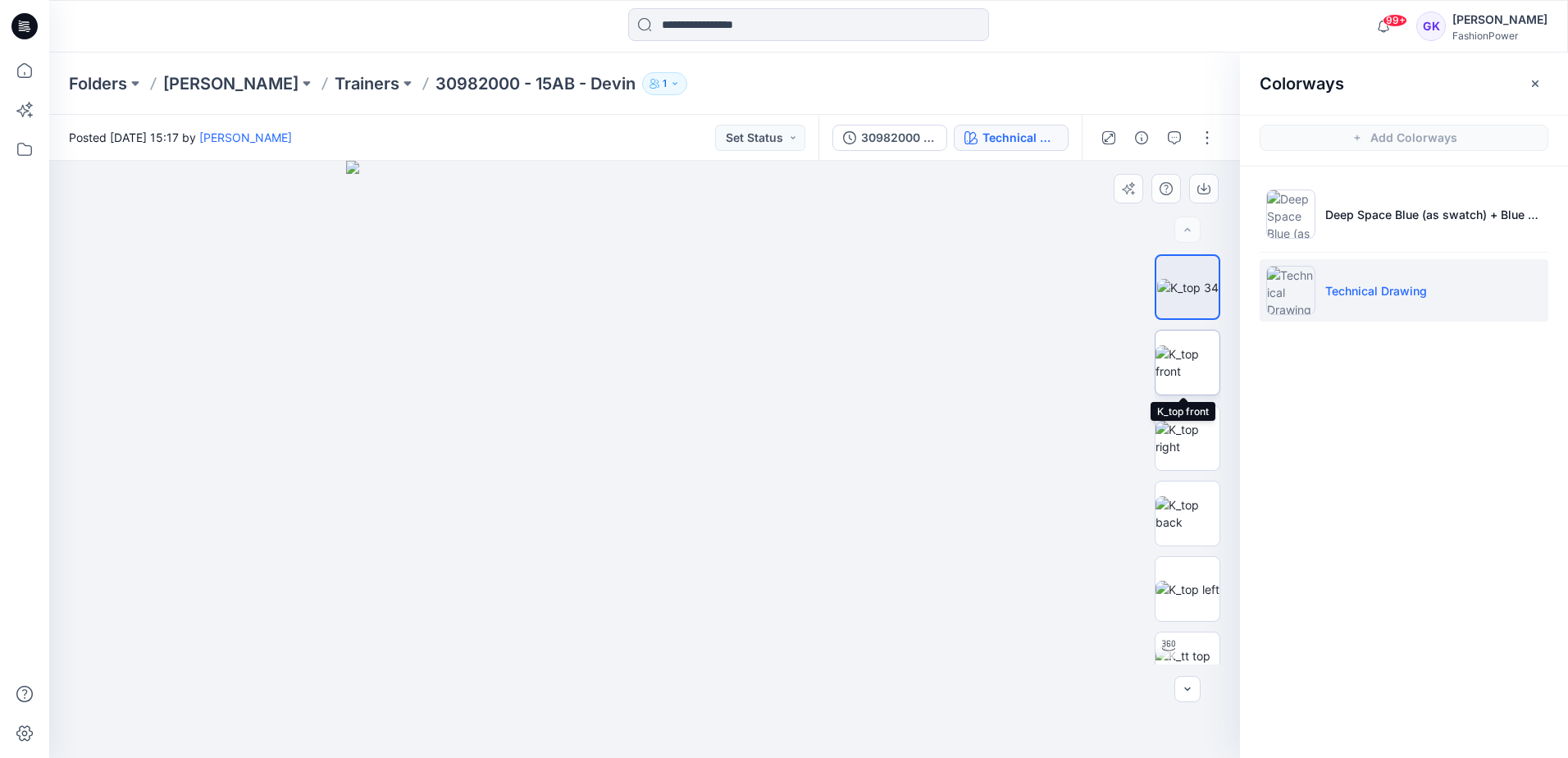
click at [1175, 360] on img at bounding box center [1187, 363] width 64 height 35
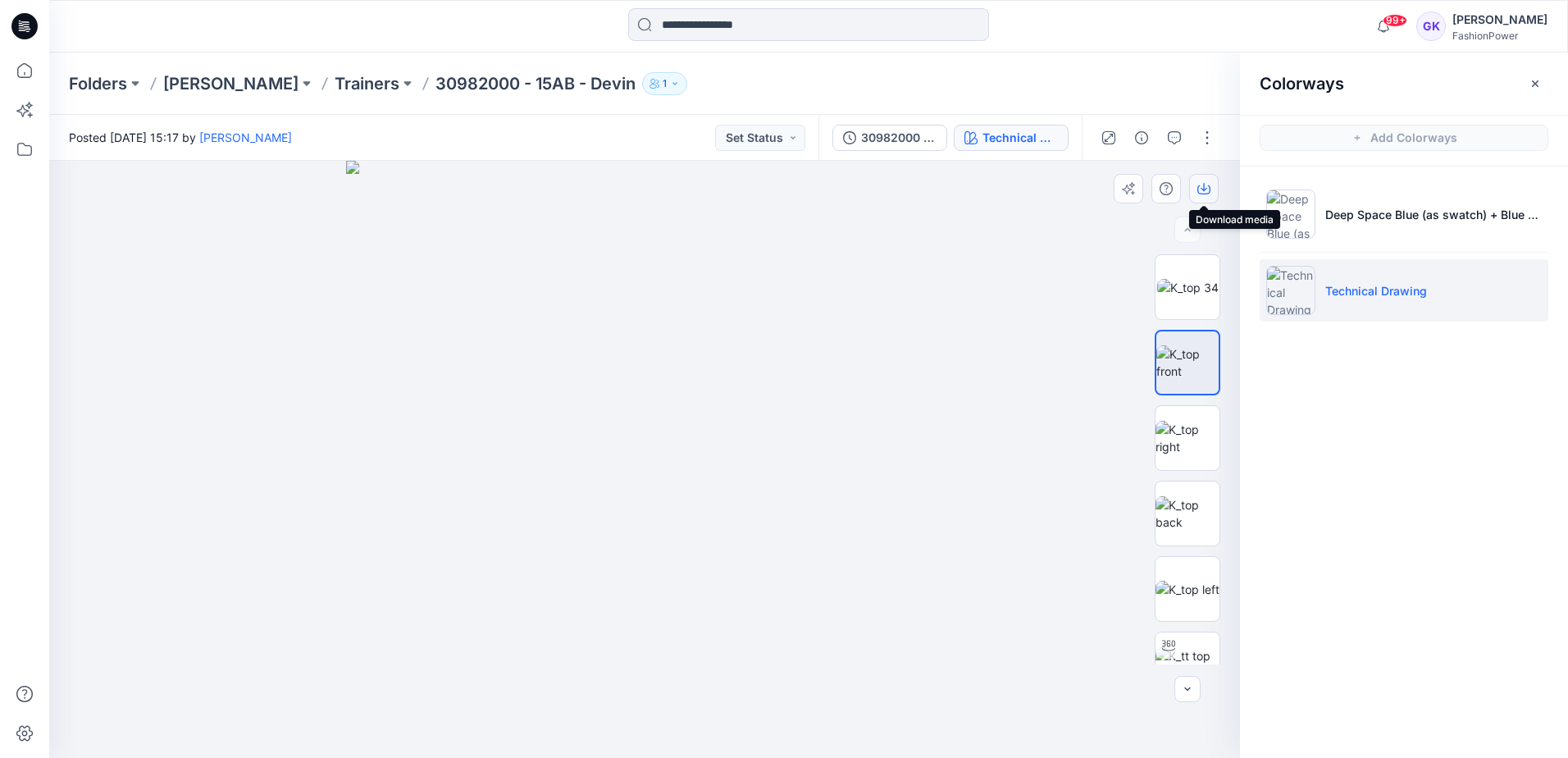
click at [1210, 188] on icon "button" at bounding box center [1204, 190] width 13 height 9
click at [1177, 531] on img at bounding box center [1187, 514] width 64 height 35
click at [1212, 185] on button "button" at bounding box center [1204, 189] width 30 height 30
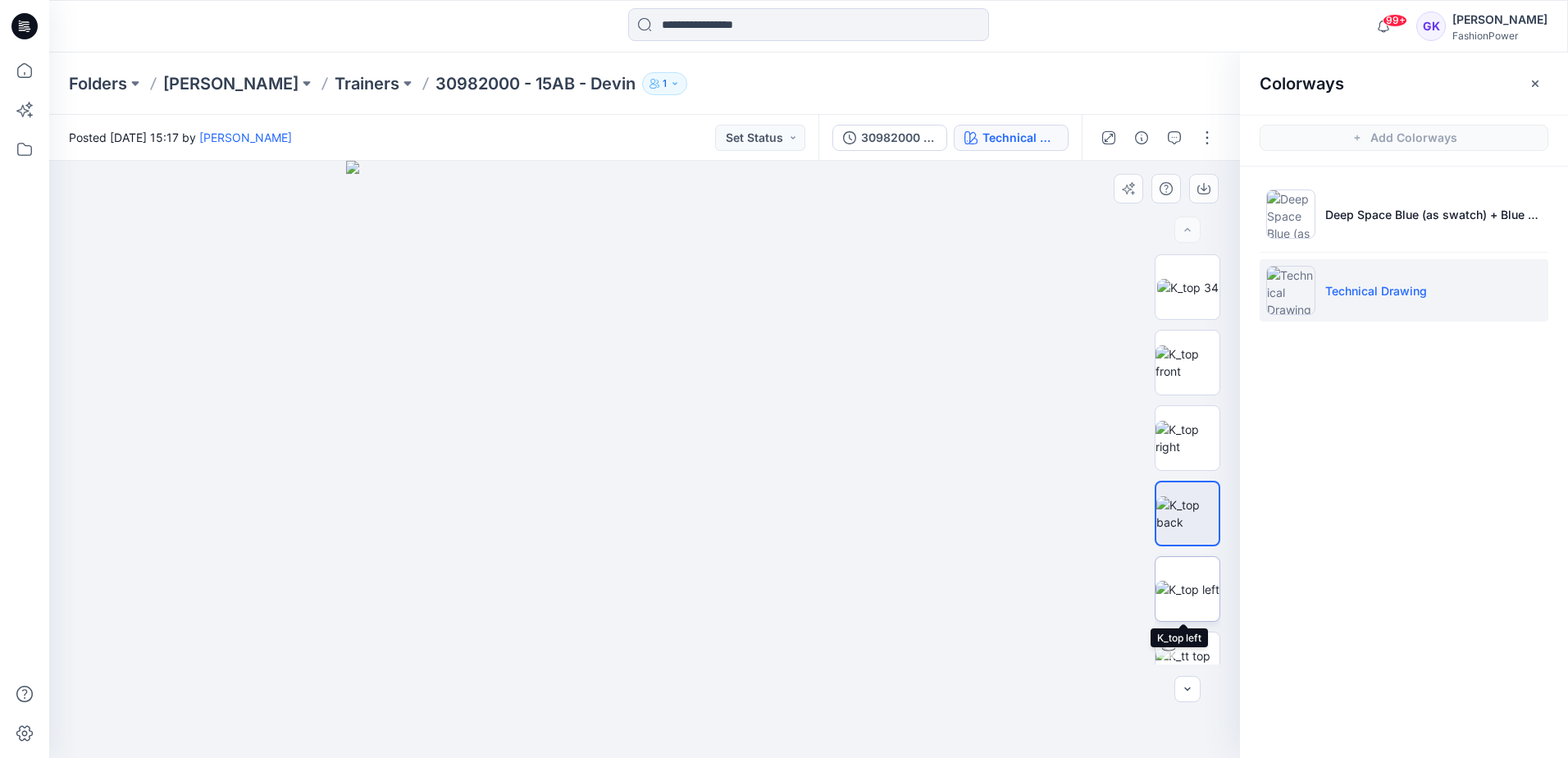
click at [1190, 598] on img at bounding box center [1187, 589] width 64 height 17
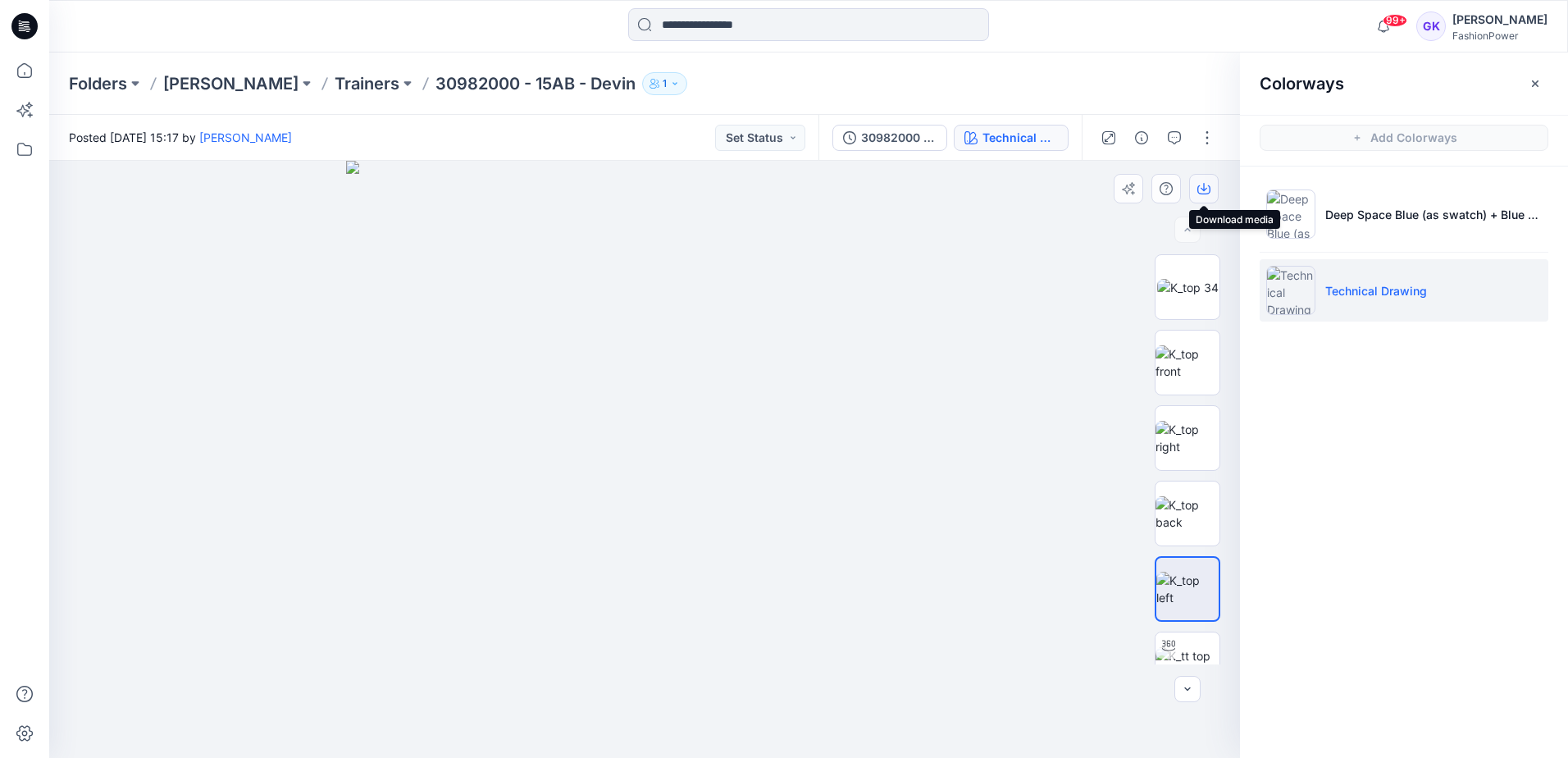
click at [1203, 193] on icon "button" at bounding box center [1204, 189] width 13 height 13
